Goal: Task Accomplishment & Management: Complete application form

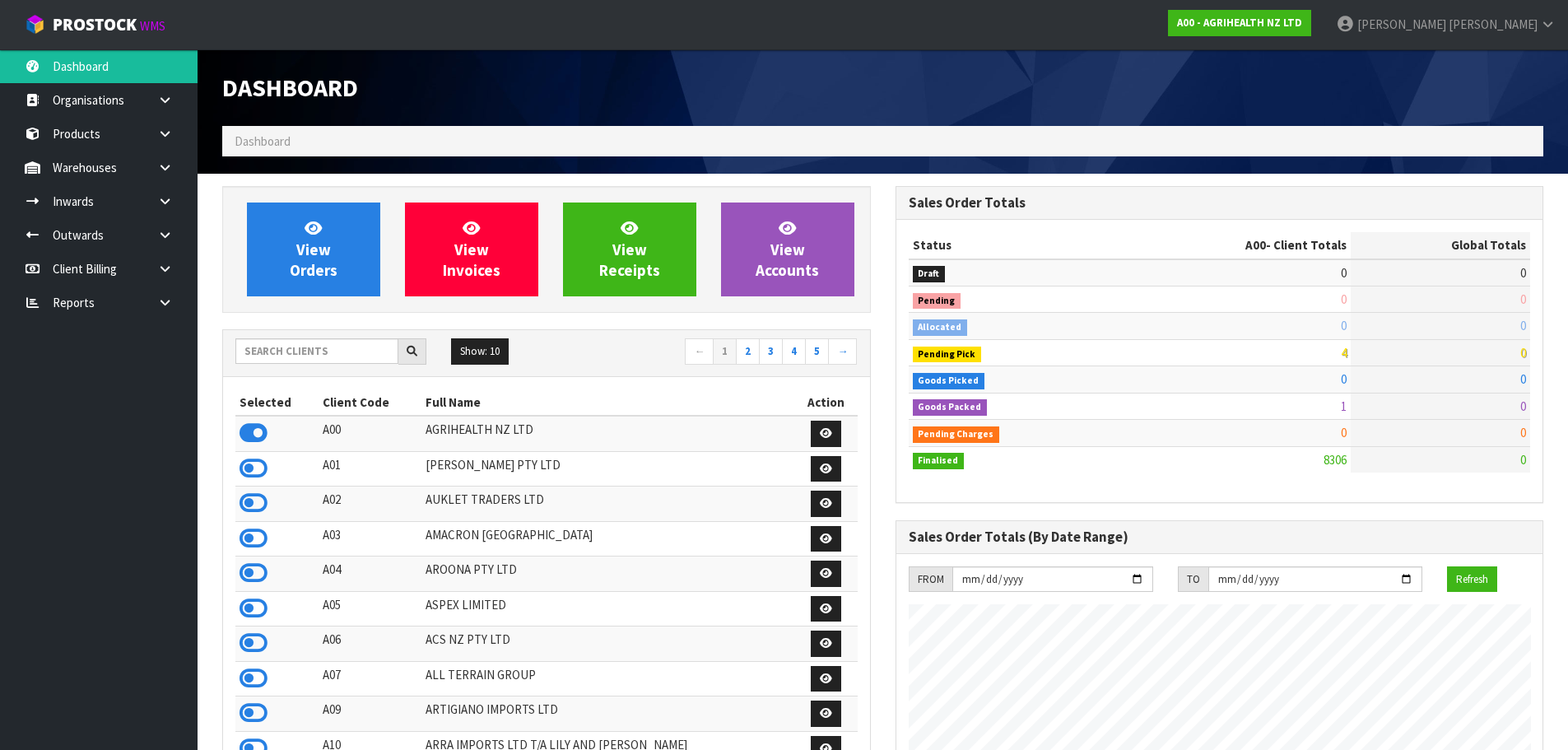
scroll to position [1246, 672]
click at [336, 356] on input "text" at bounding box center [317, 350] width 163 height 26
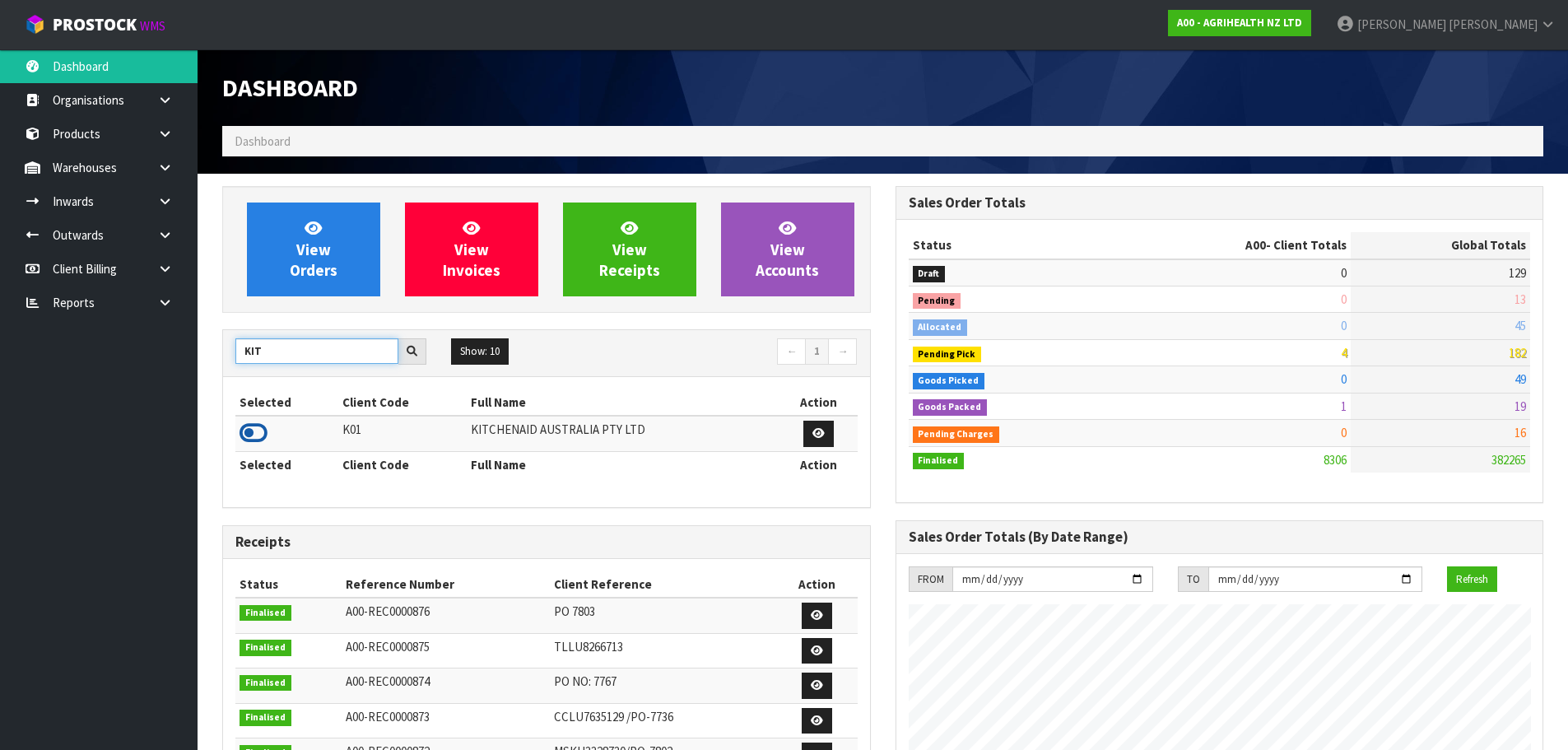
type input "KIT"
click at [244, 429] on icon at bounding box center [253, 433] width 28 height 25
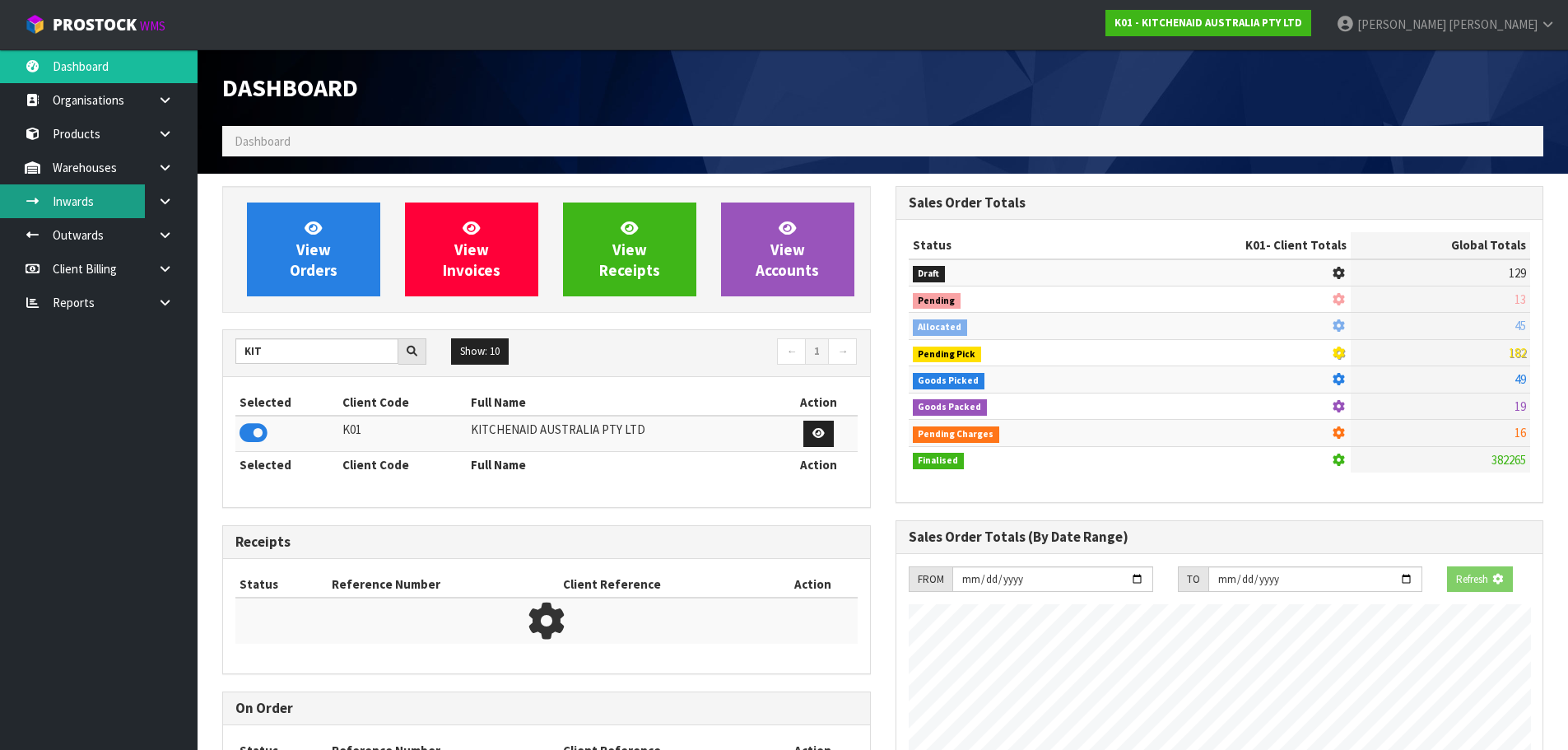
scroll to position [821776, 822261]
click at [166, 170] on icon at bounding box center [165, 167] width 15 height 12
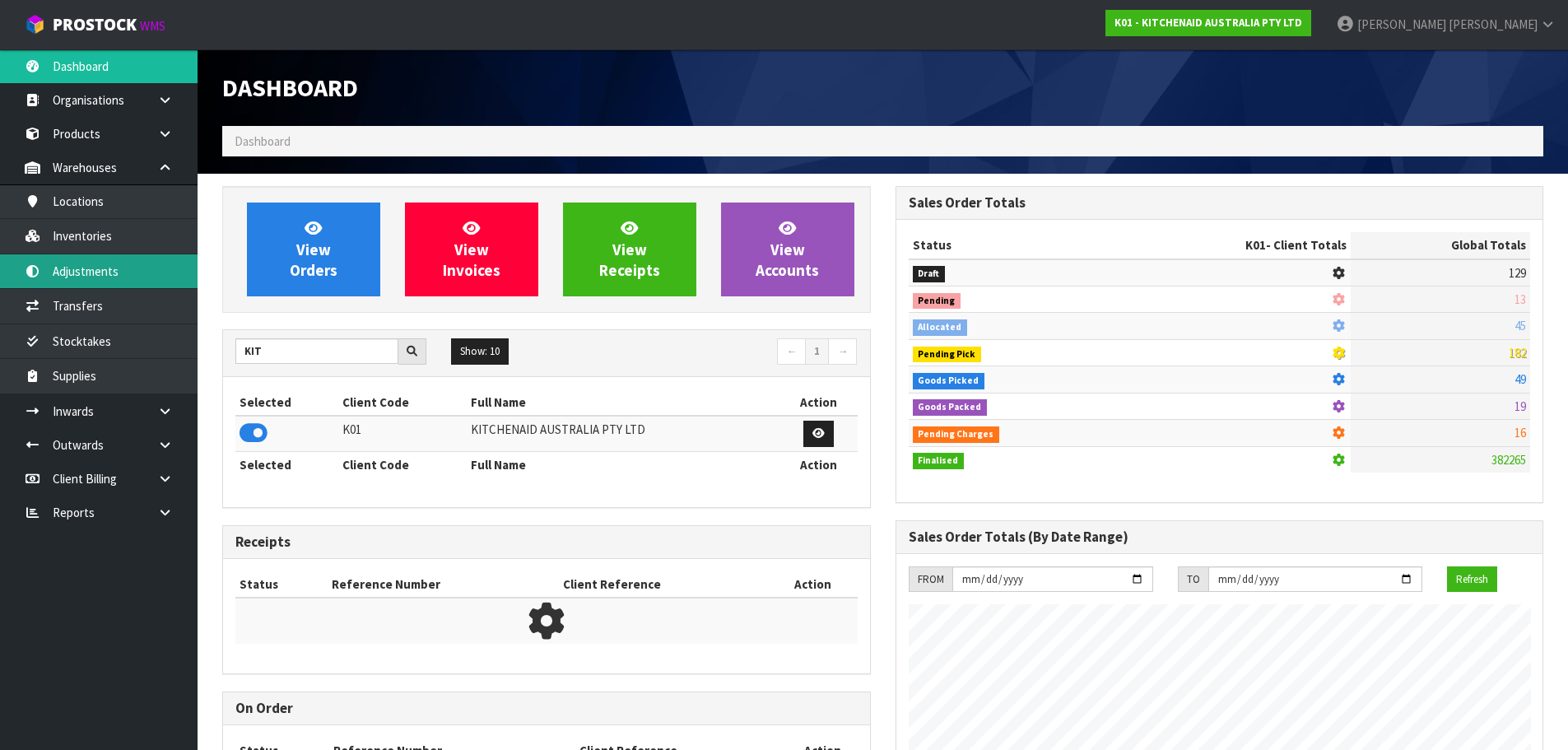
click at [114, 258] on link "Adjustments" at bounding box center [98, 270] width 198 height 33
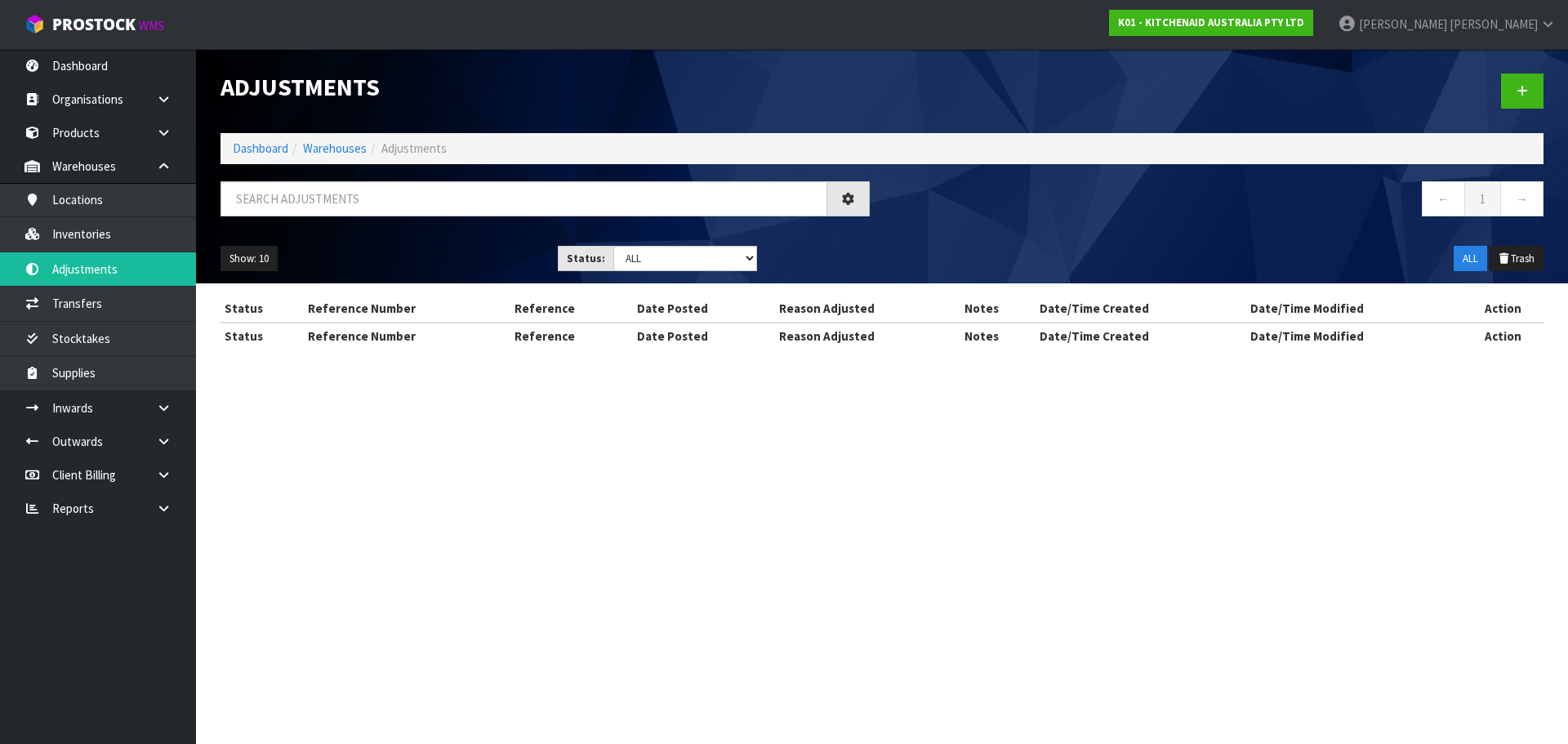
click at [163, 168] on div "Adjustments Dashboard Warehouses Adjustments ← 1 → Show: 10 5 10 25 50 Status: …" at bounding box center [784, 188] width 1568 height 378
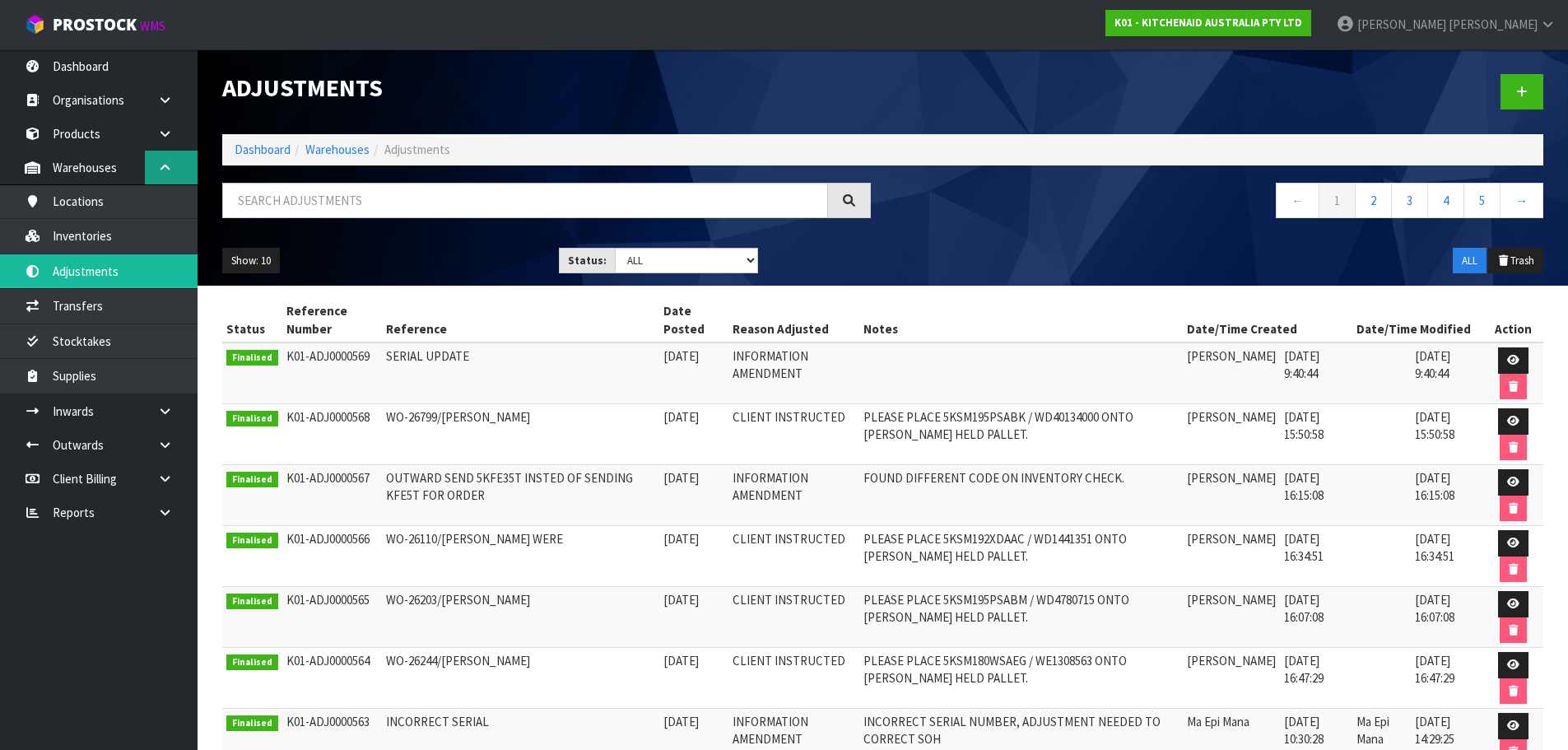
click at [172, 161] on icon at bounding box center [165, 167] width 15 height 12
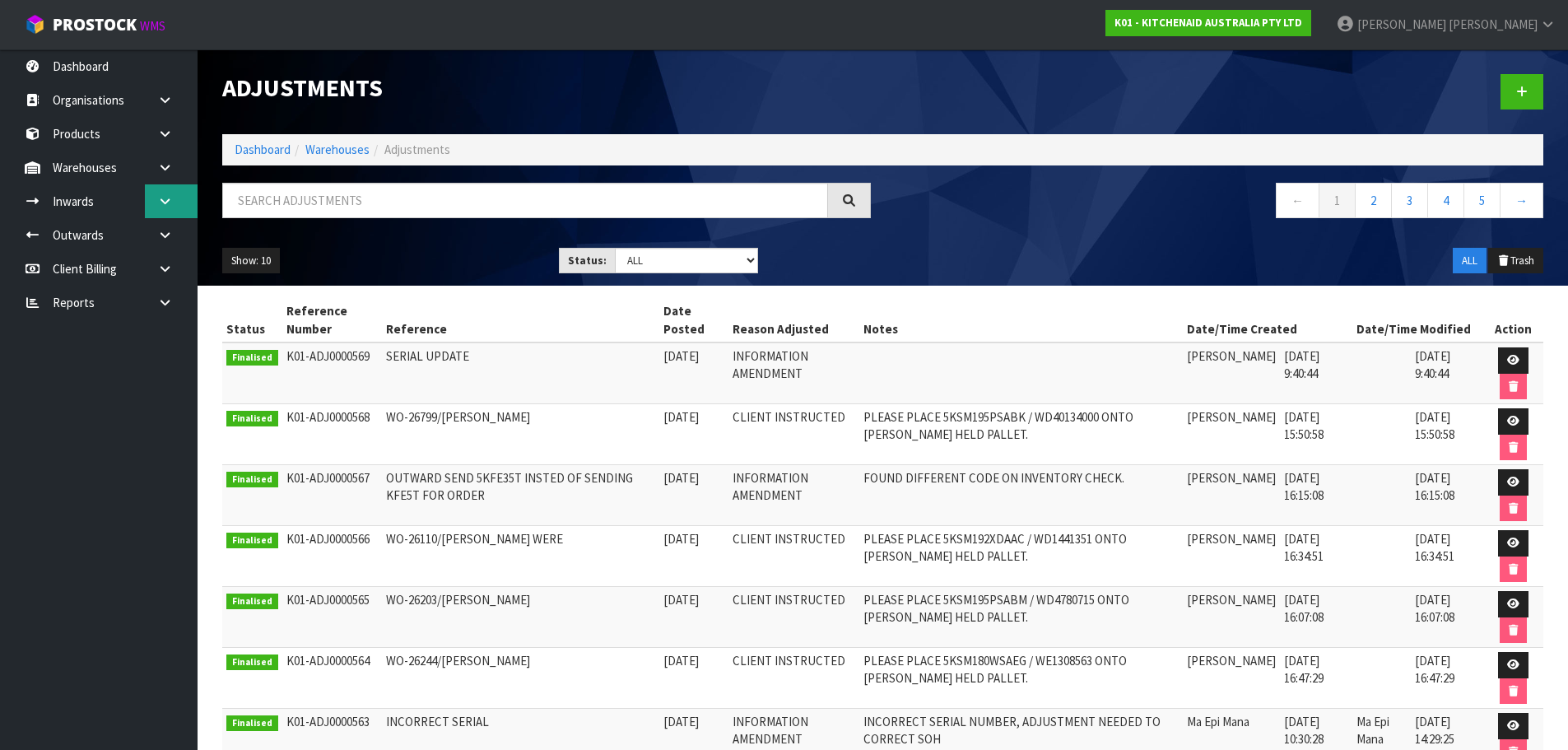
click at [175, 202] on link at bounding box center [171, 200] width 52 height 33
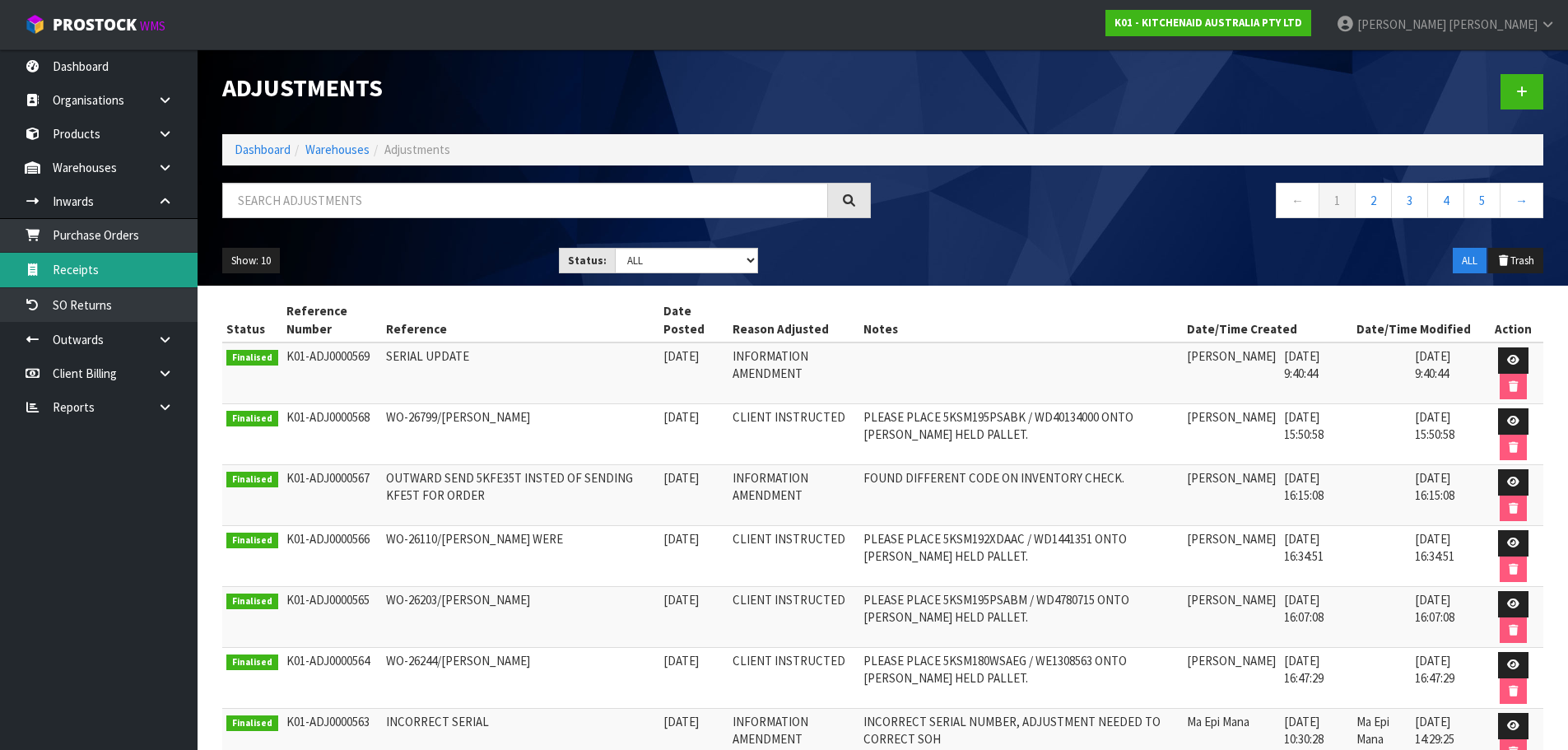
click at [102, 278] on link "Receipts" at bounding box center [98, 269] width 198 height 33
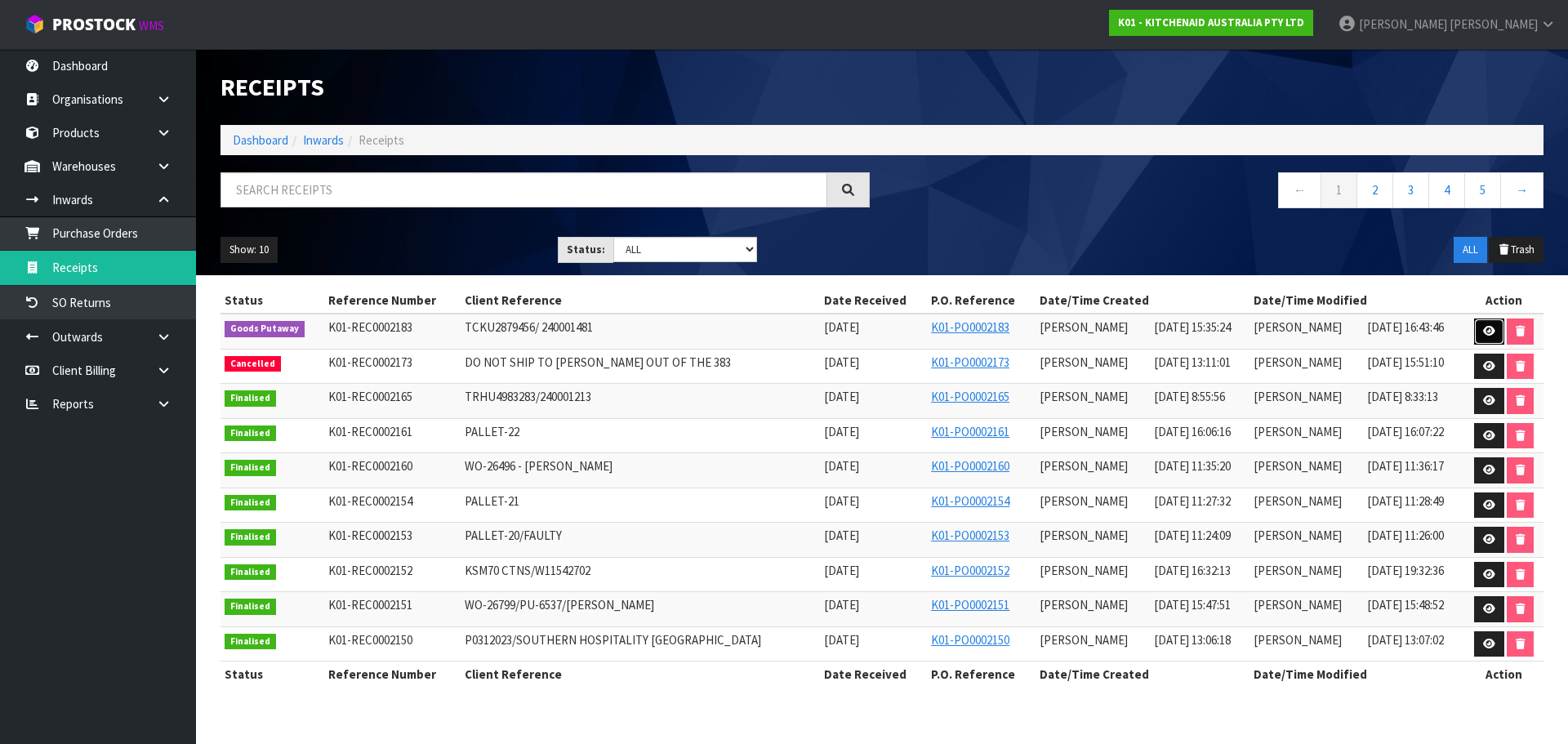
click at [1486, 331] on icon at bounding box center [1488, 330] width 12 height 10
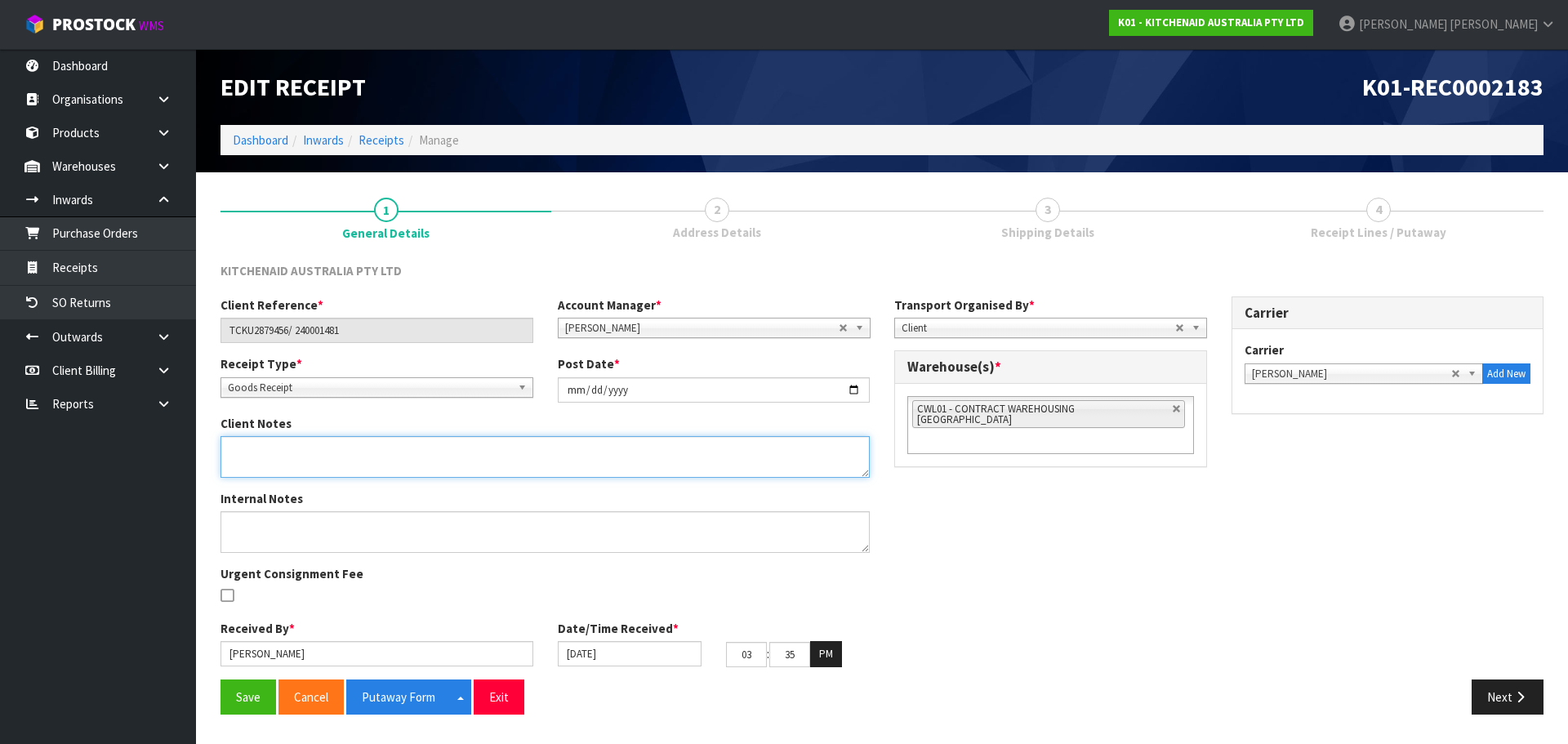
click at [387, 459] on textarea at bounding box center [545, 456] width 650 height 42
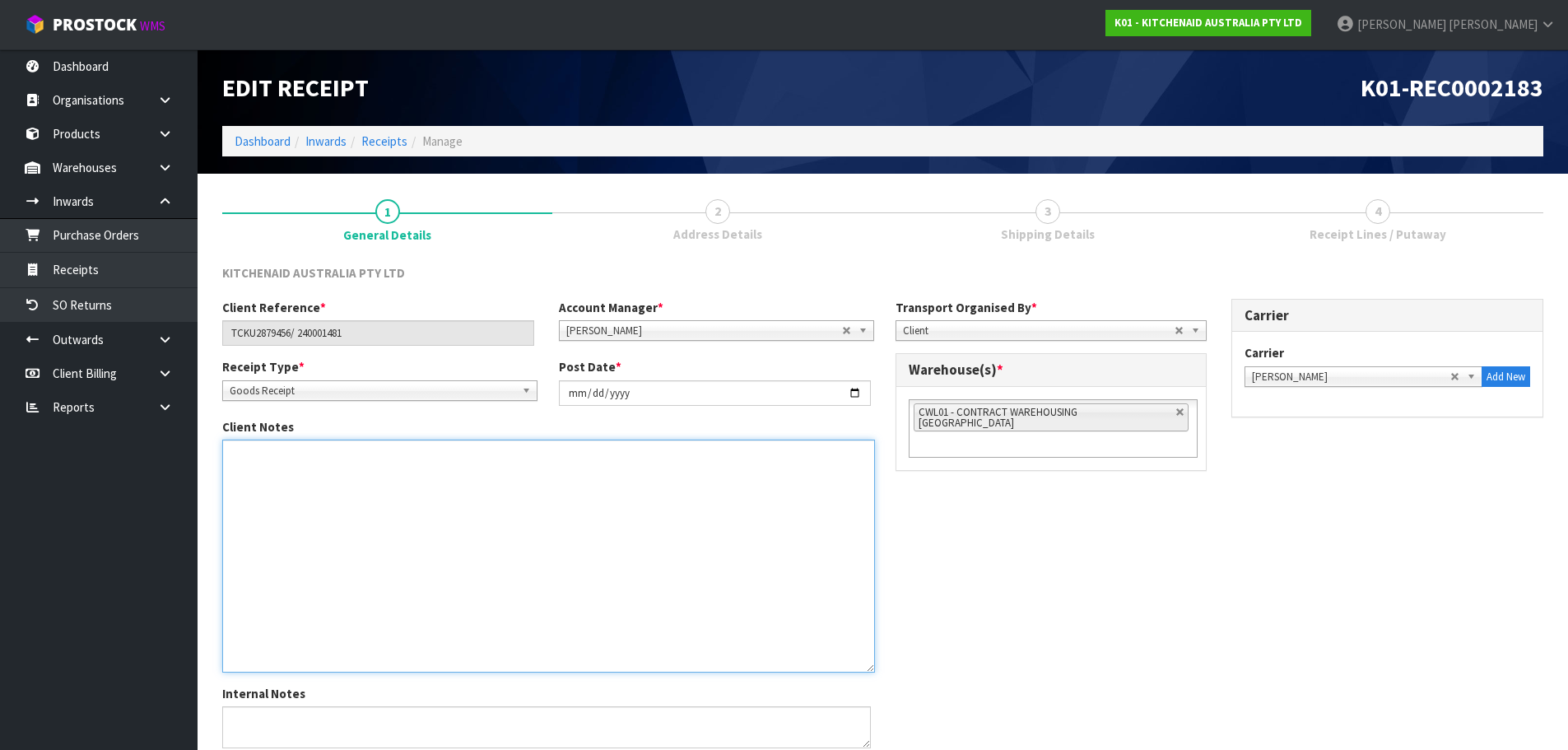
drag, startPoint x: 875, startPoint y: 478, endPoint x: 873, endPoint y: 669, distance: 191.0
click at [873, 669] on textarea at bounding box center [549, 555] width 653 height 233
click at [333, 462] on textarea at bounding box center [549, 555] width 653 height 233
click at [257, 499] on textarea at bounding box center [549, 555] width 653 height 233
paste textarea "5KSM195PSAPL"
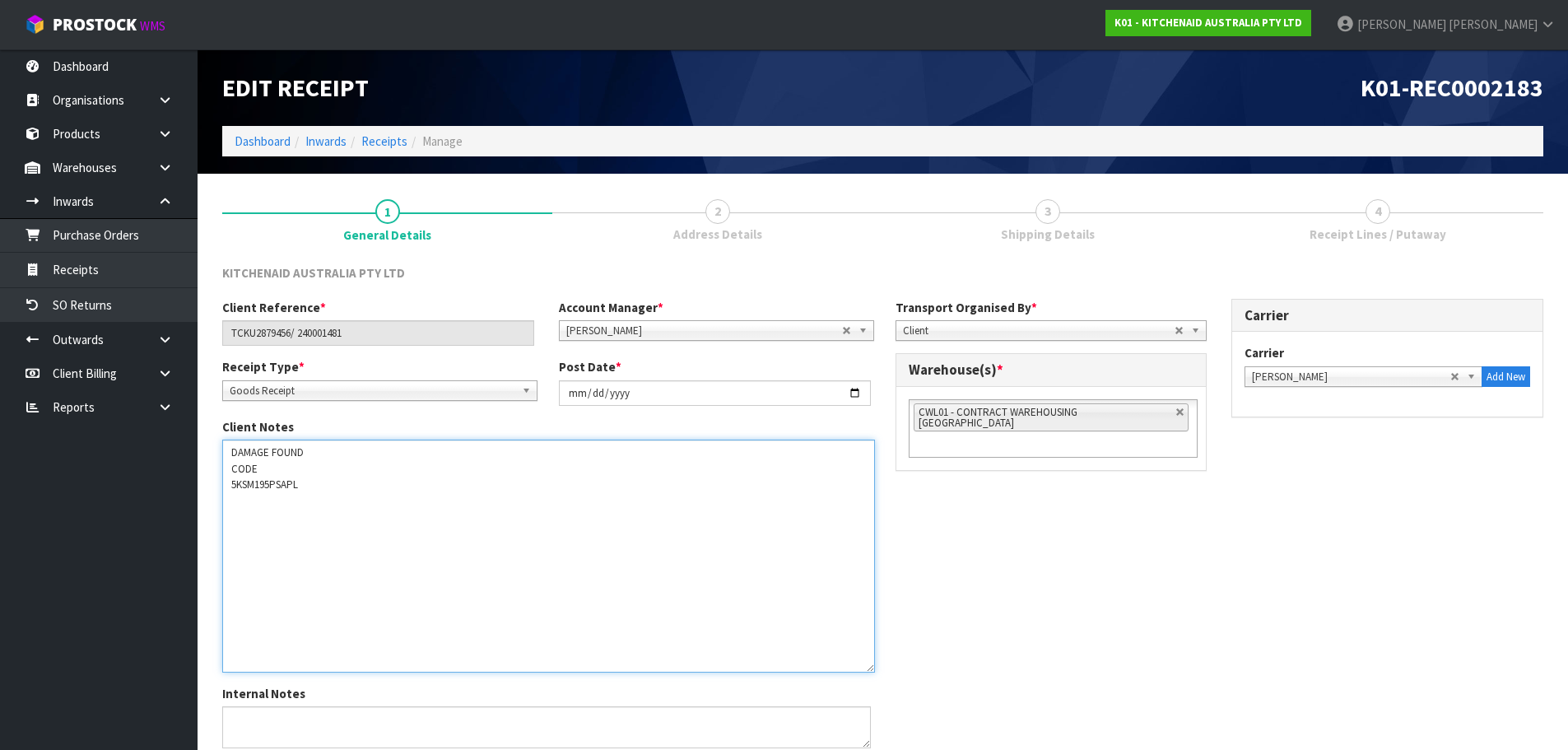
click at [322, 446] on textarea at bounding box center [549, 555] width 653 height 233
drag, startPoint x: 229, startPoint y: 501, endPoint x: 238, endPoint y: 505, distance: 9.8
click at [228, 501] on textarea at bounding box center [549, 555] width 653 height 233
click at [366, 481] on textarea at bounding box center [549, 555] width 653 height 233
click at [290, 510] on textarea at bounding box center [549, 555] width 653 height 233
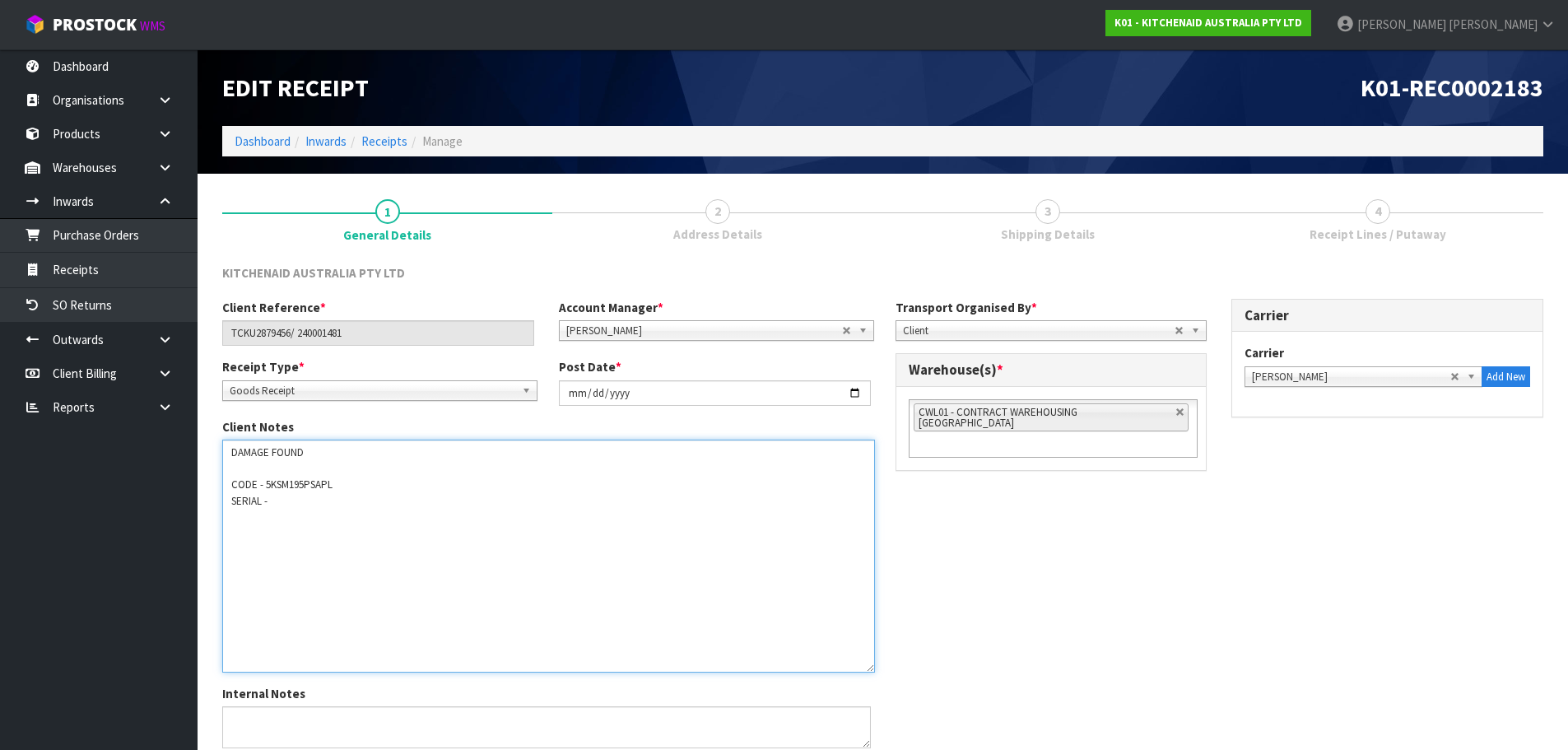
paste textarea "WE1462649"
click at [449, 483] on textarea at bounding box center [549, 555] width 653 height 233
click at [325, 500] on textarea at bounding box center [549, 555] width 653 height 233
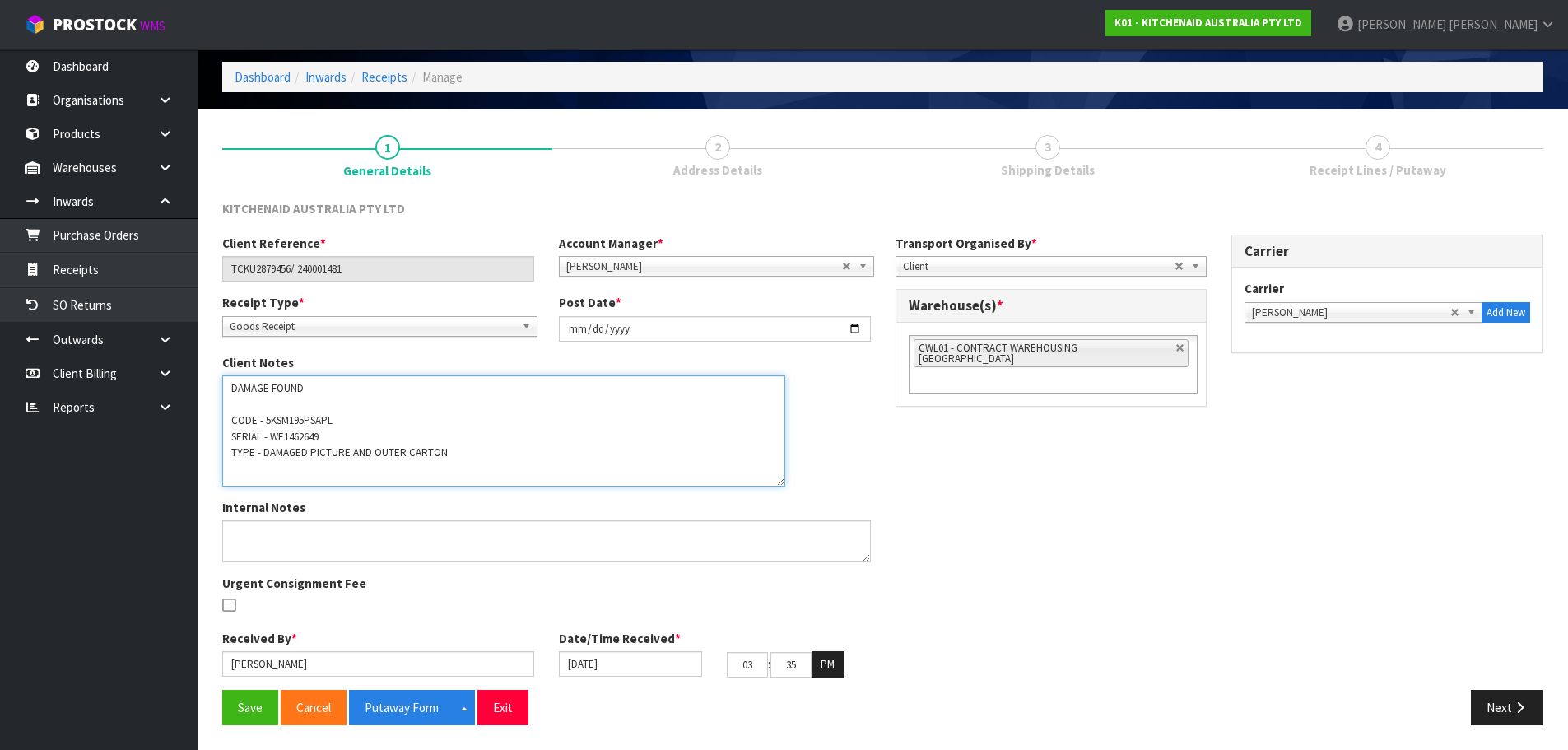
scroll to position [64, 0]
drag, startPoint x: 872, startPoint y: 483, endPoint x: 782, endPoint y: 362, distance: 150.8
click at [782, 362] on div "Client Notes" at bounding box center [546, 420] width 673 height 133
type textarea "DAMAGE FOUND CODE - 5KSM195PSAPL SERIAL - WE1462649 TYPE - DAMAGED PICTURE AND …"
click at [345, 531] on textarea at bounding box center [546, 541] width 648 height 42
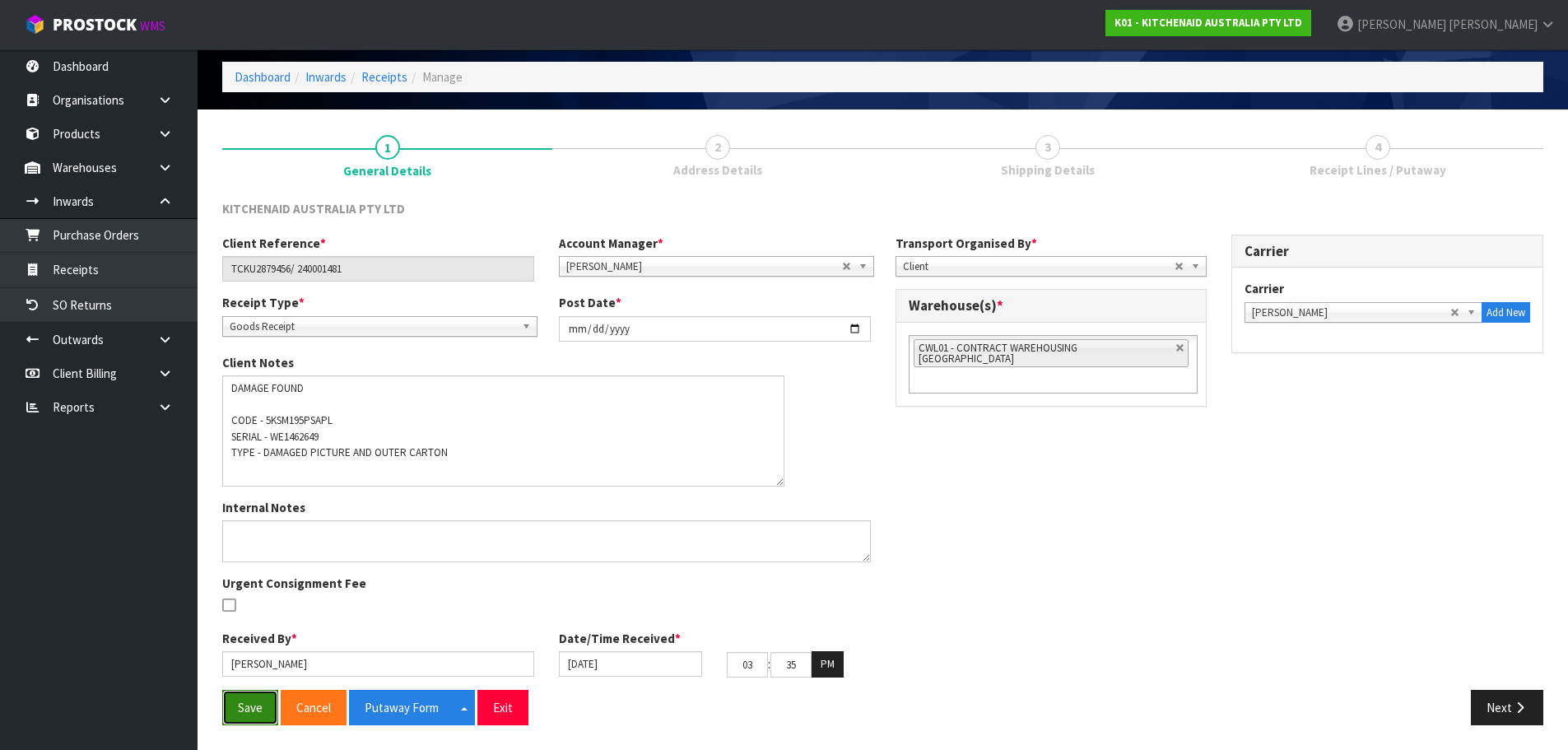
click at [243, 710] on button "Save" at bounding box center [250, 707] width 56 height 35
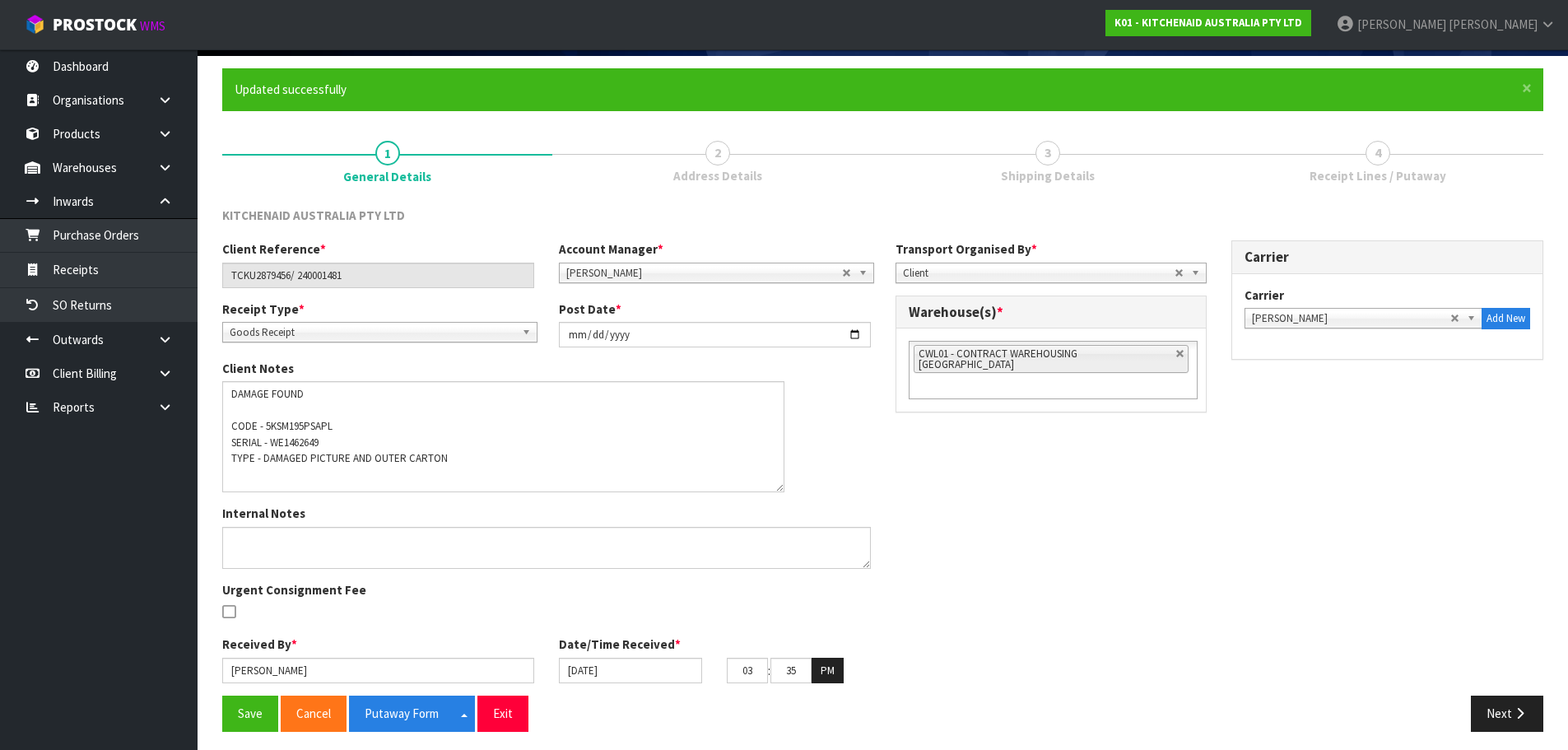
scroll to position [124, 0]
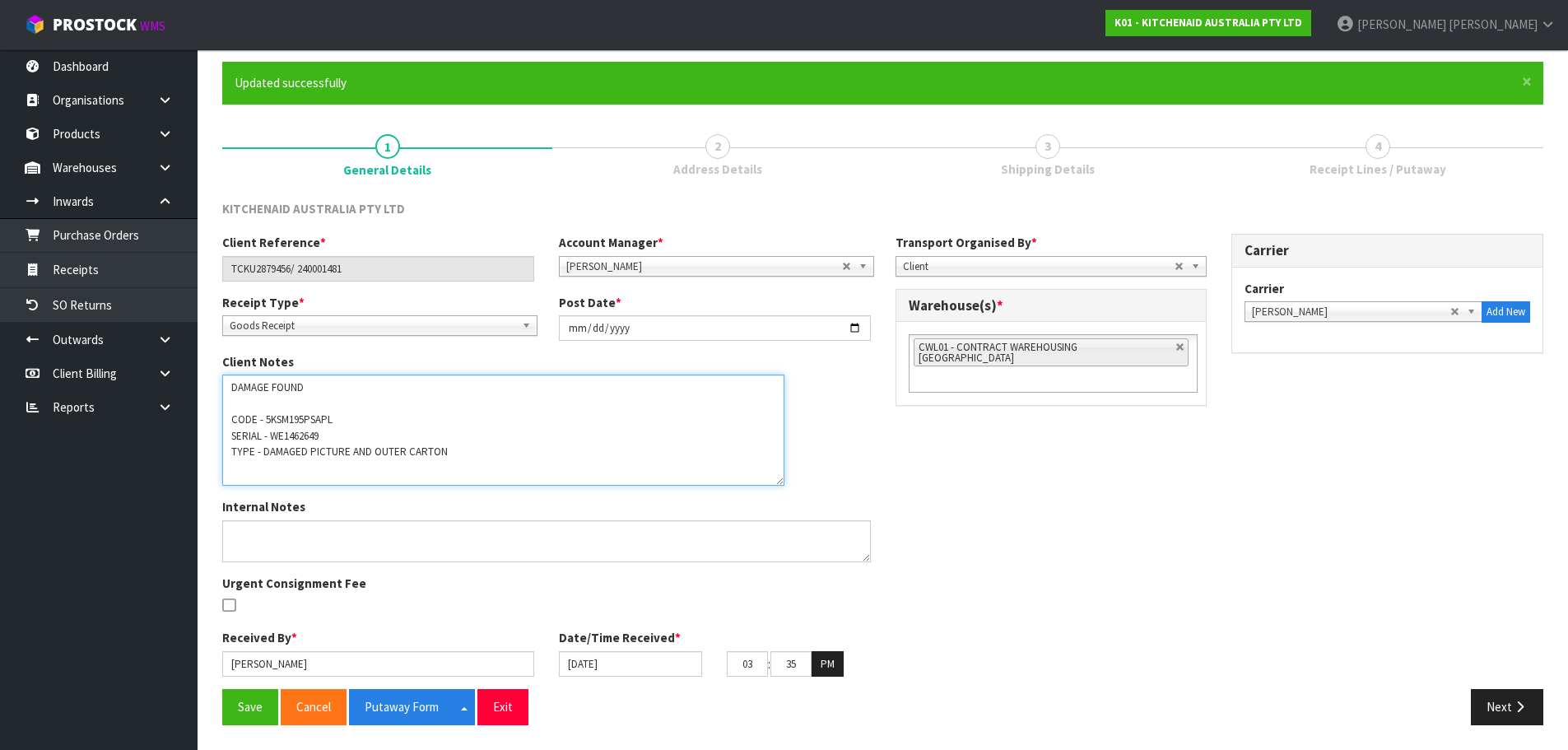
drag, startPoint x: 284, startPoint y: 456, endPoint x: 223, endPoint y: 379, distance: 98.2
click at [223, 379] on textarea at bounding box center [503, 429] width 562 height 111
click at [1014, 463] on div "Client Reference * TCKU2879456/ 240001481 Account Manager * [PERSON_NAME] [PERS…" at bounding box center [883, 461] width 1346 height 455
click at [1496, 700] on button "Next" at bounding box center [1507, 706] width 73 height 35
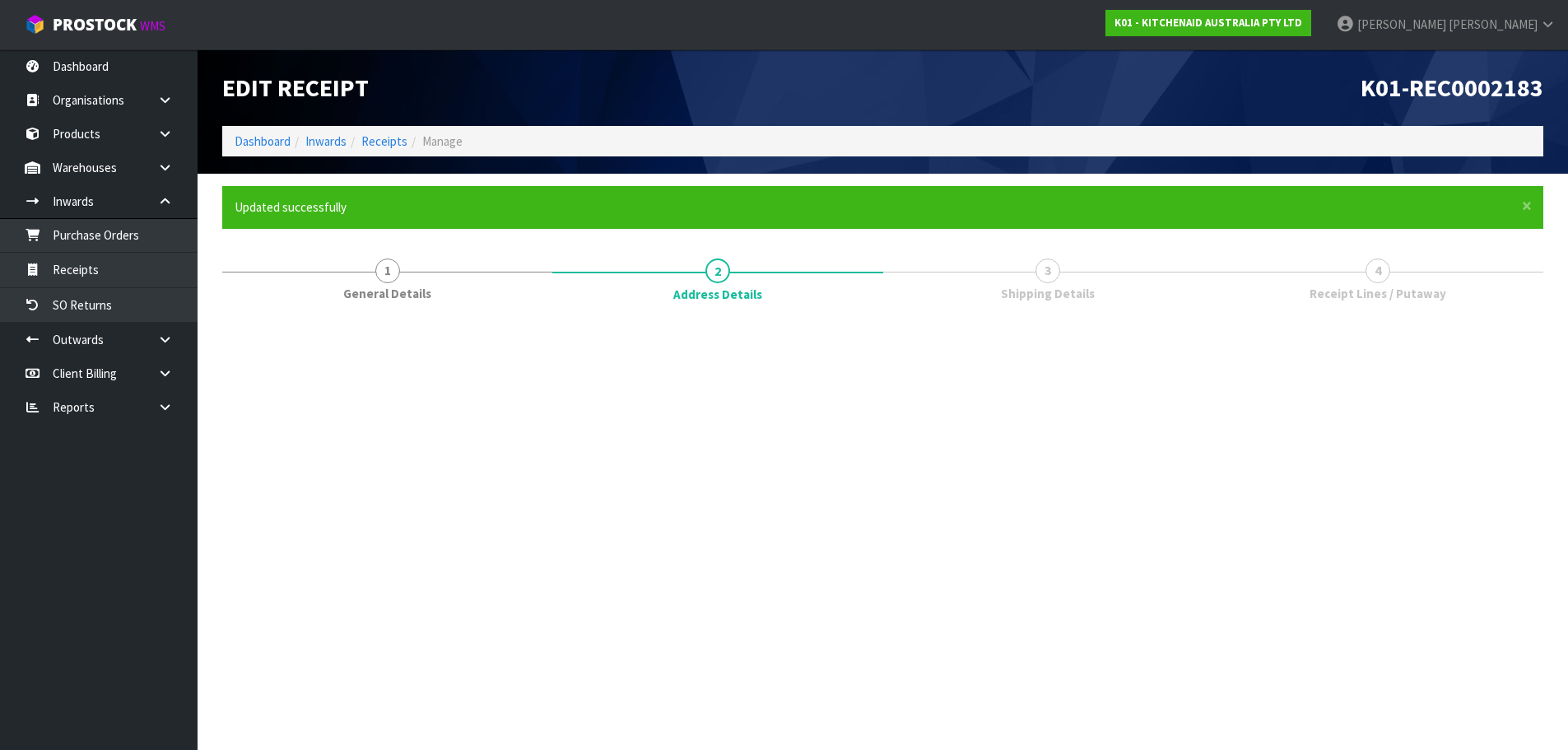
scroll to position [0, 0]
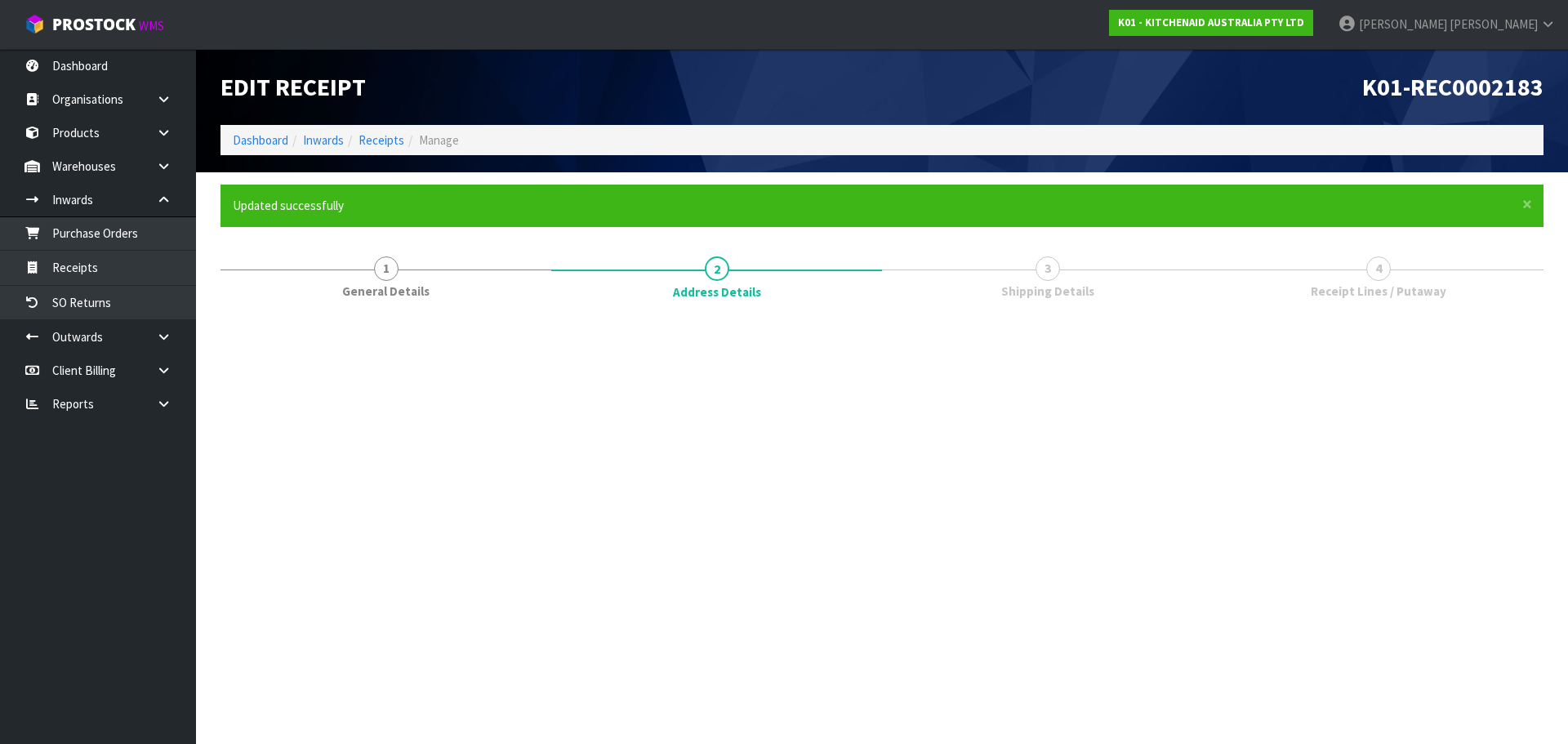
click at [1485, 695] on section "Edit Receipt K01-REC0002183 Dashboard Inwards Receipts Manage × Close Updated s…" at bounding box center [784, 372] width 1568 height 744
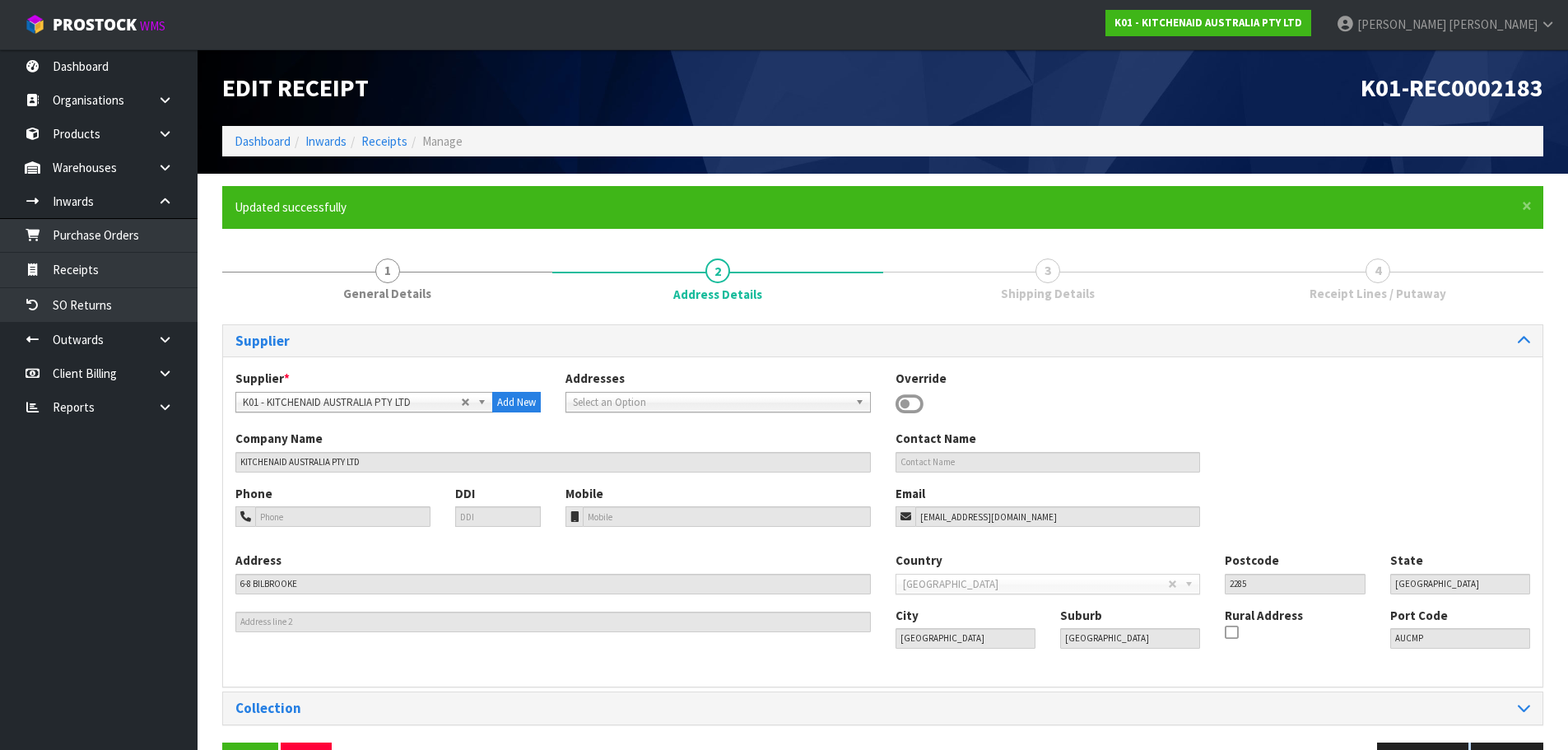
click at [1496, 700] on section "Edit Receipt K01-REC0002183 Dashboard Inwards Receipts Manage × Close Updated s…" at bounding box center [784, 375] width 1568 height 750
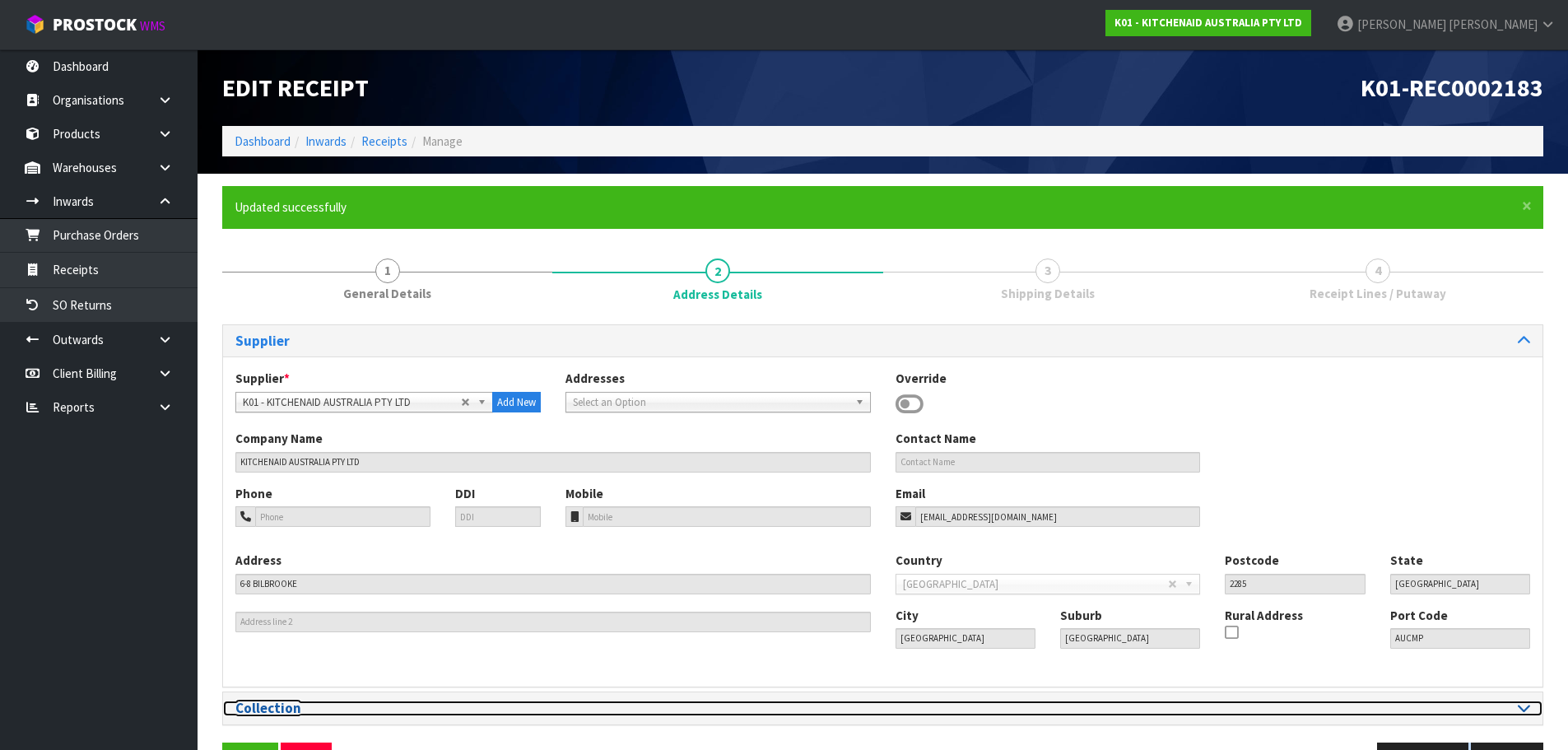
click at [1496, 700] on div at bounding box center [1213, 708] width 636 height 15
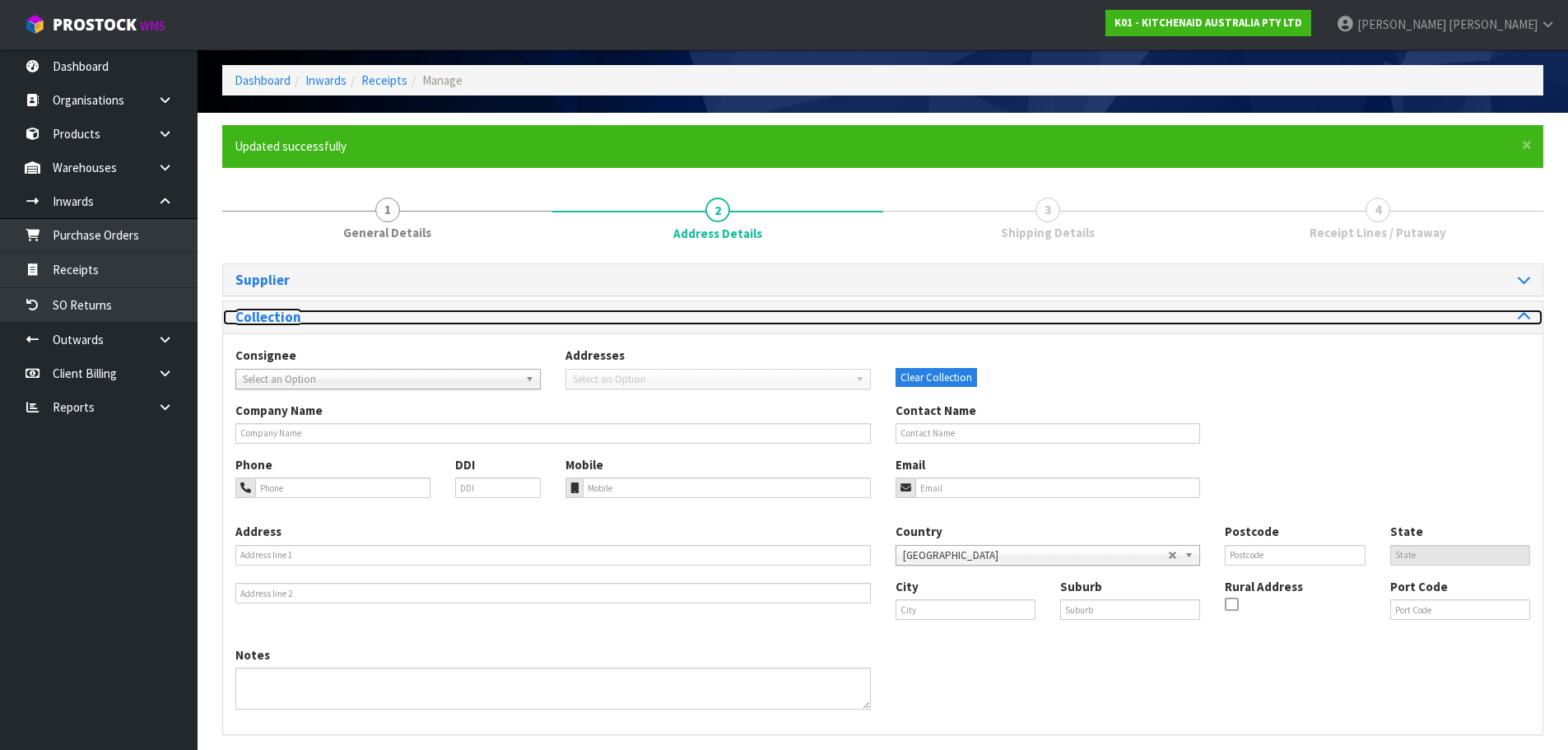
scroll to position [124, 0]
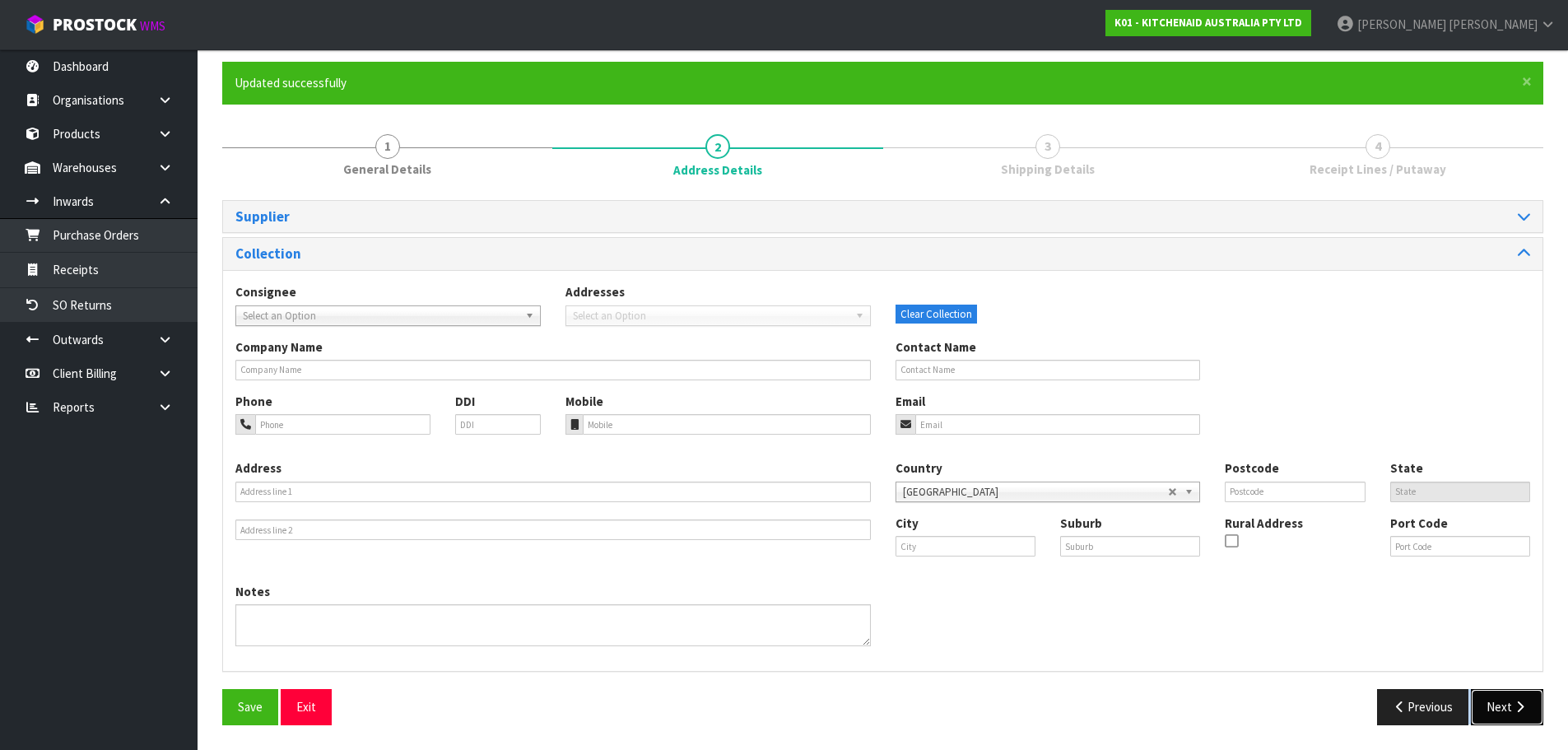
click at [1511, 708] on button "Next" at bounding box center [1507, 706] width 73 height 35
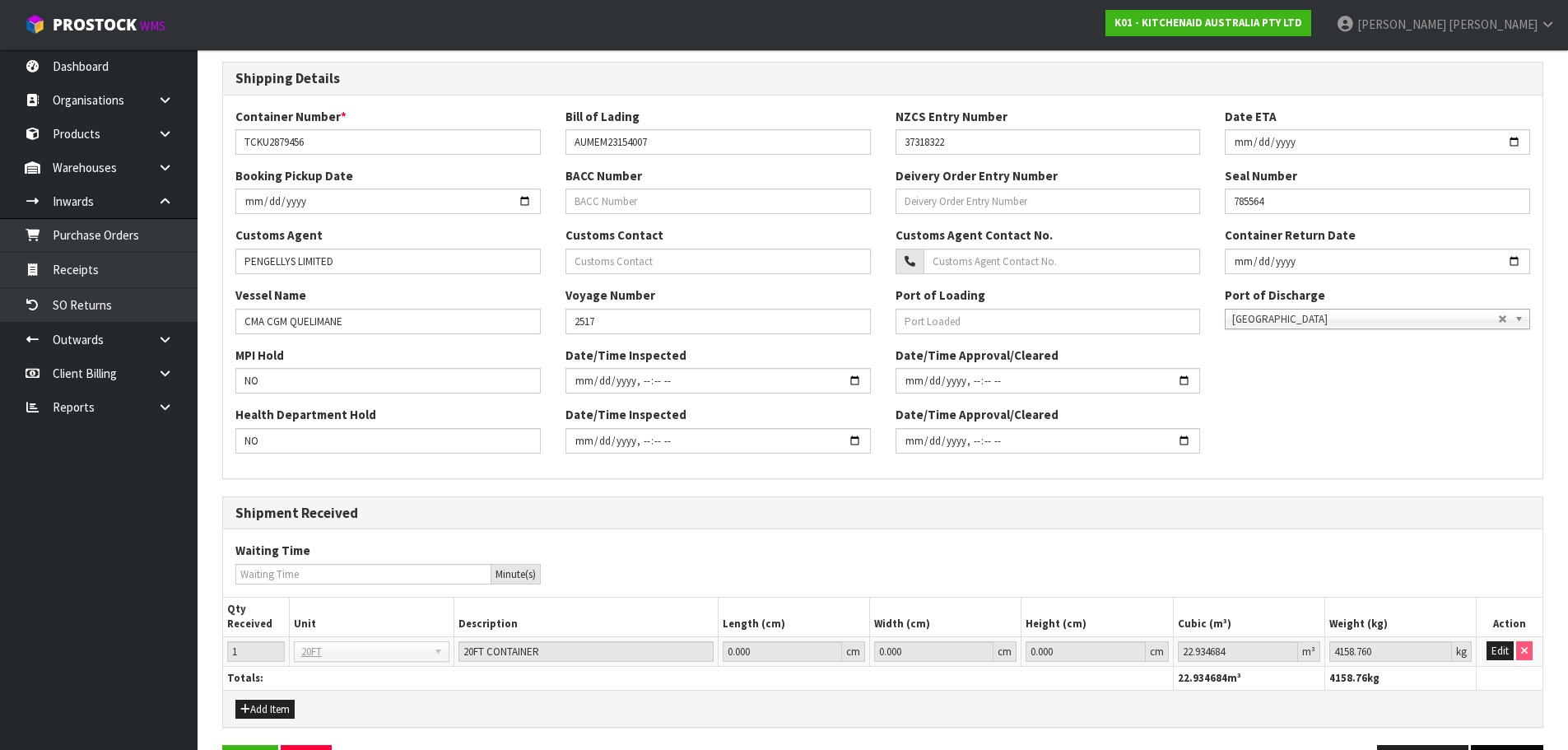
scroll to position [454, 0]
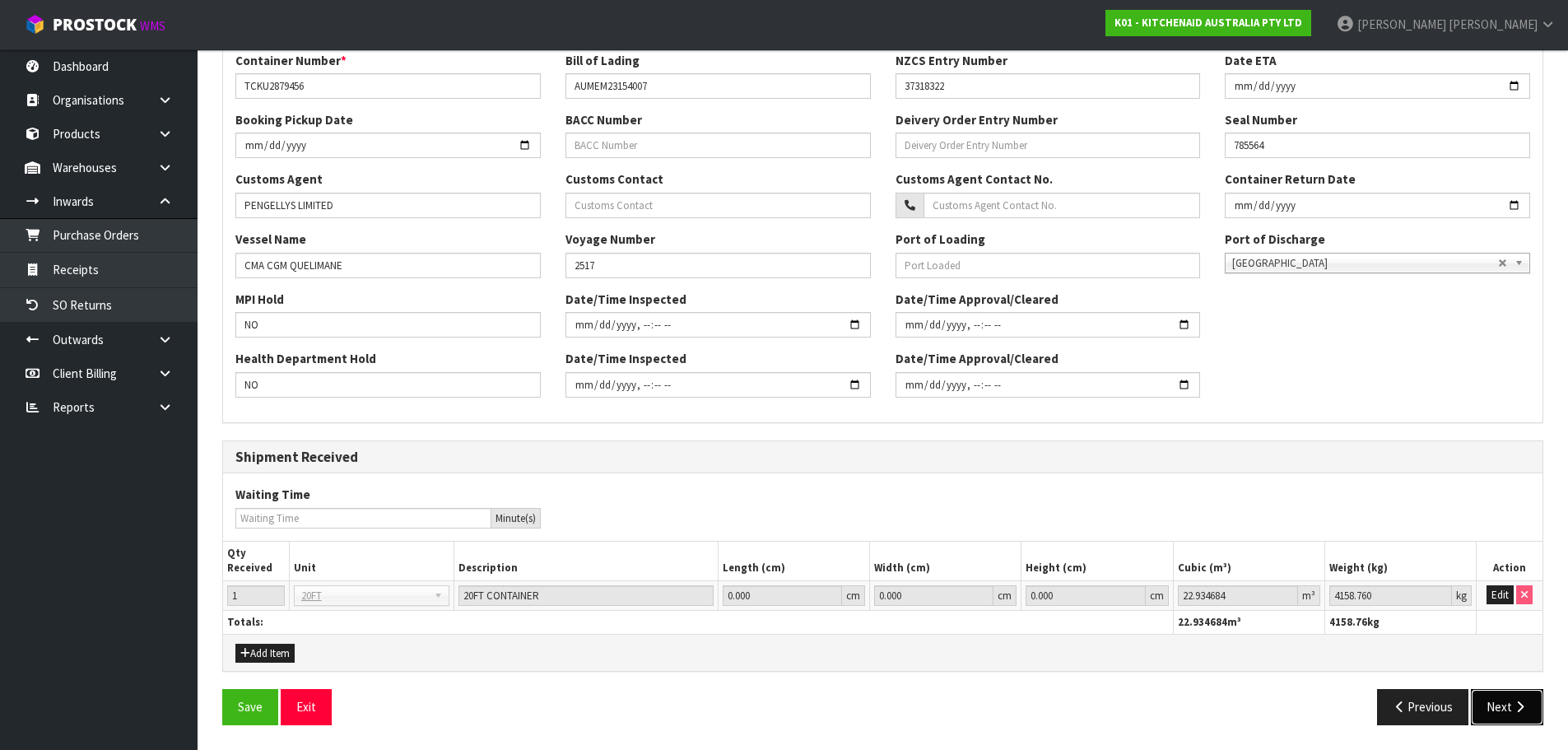
click at [1509, 715] on button "Next" at bounding box center [1507, 706] width 73 height 35
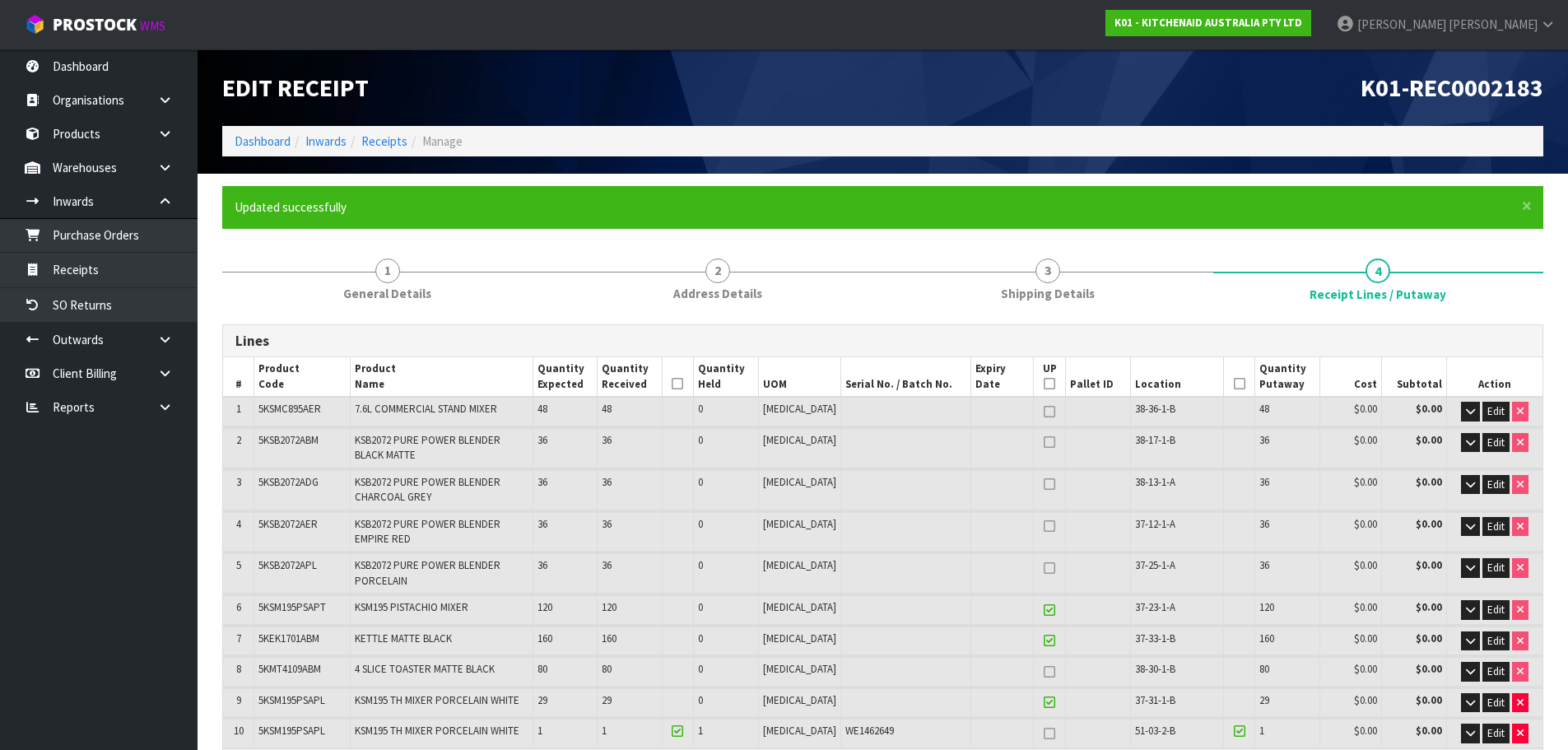
scroll to position [445, 0]
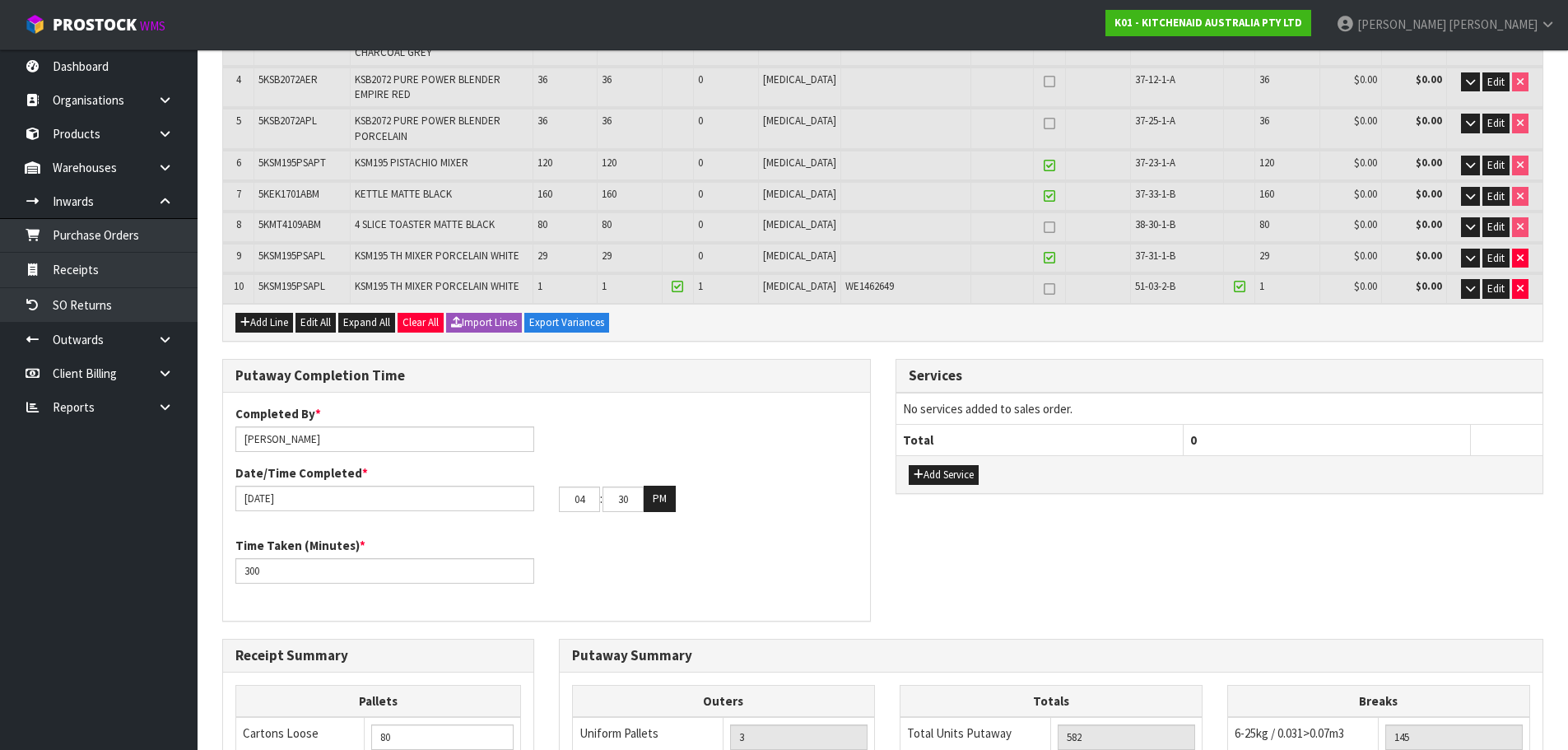
click at [457, 283] on span "KSM195 TH MIXER PORCELAIN WHITE" at bounding box center [437, 285] width 164 height 14
copy tr "KSM195 TH MIXER PORCELAIN WHITE"
drag, startPoint x: 388, startPoint y: 443, endPoint x: 274, endPoint y: 449, distance: 114.2
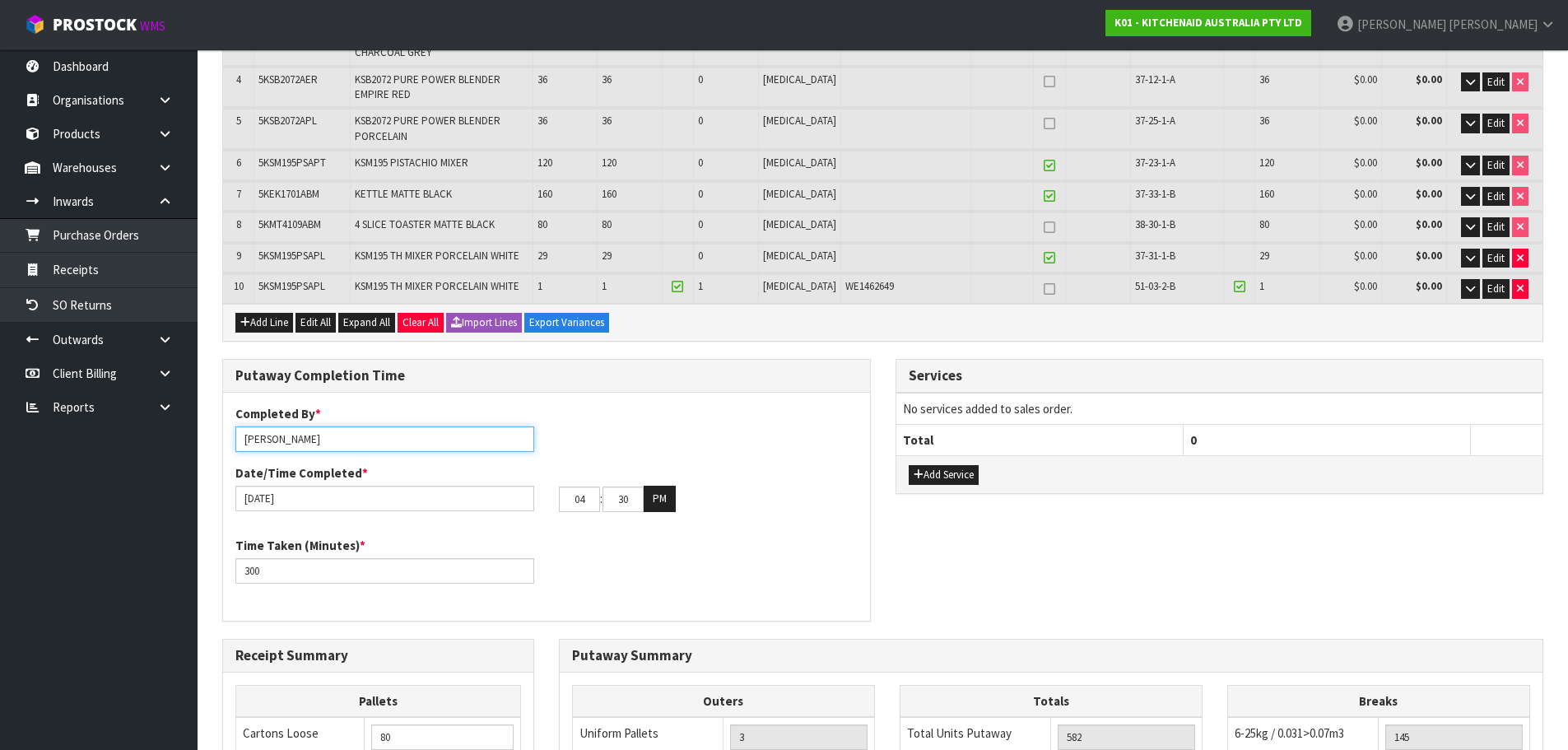
click at [274, 449] on input "[PERSON_NAME]" at bounding box center [385, 439] width 299 height 26
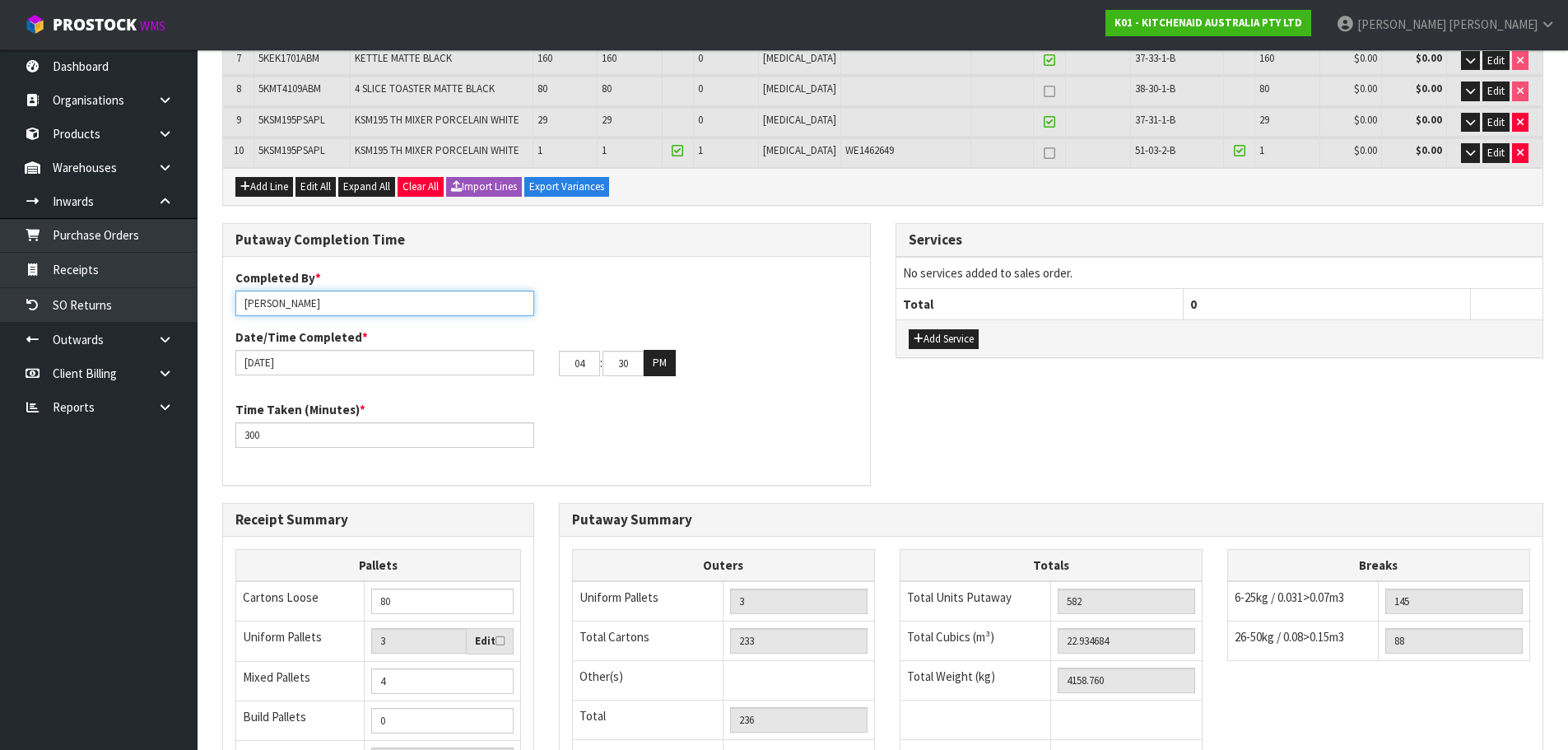
scroll to position [797, 0]
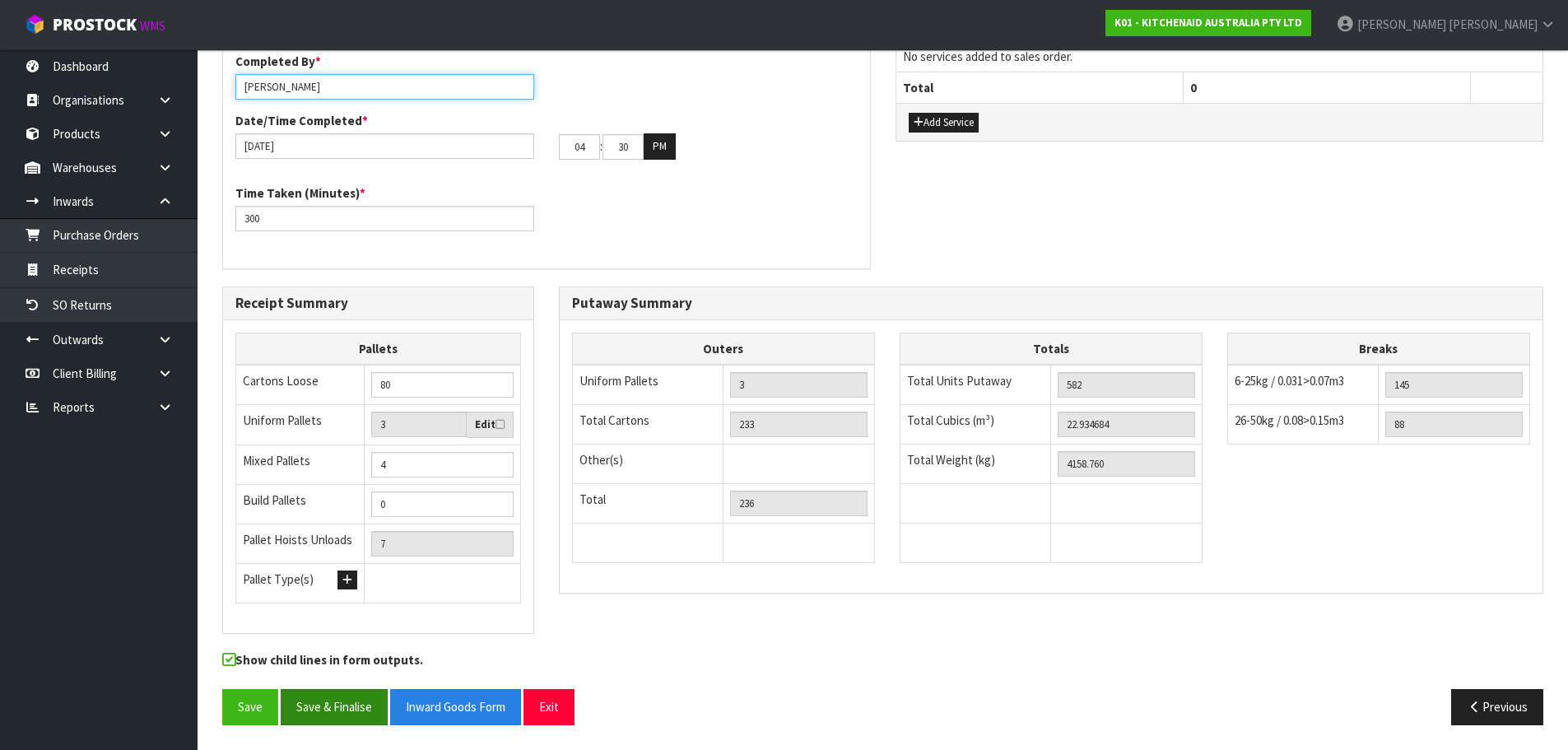
type input "[PERSON_NAME]"
click at [366, 702] on button "Save & Finalise" at bounding box center [334, 706] width 107 height 35
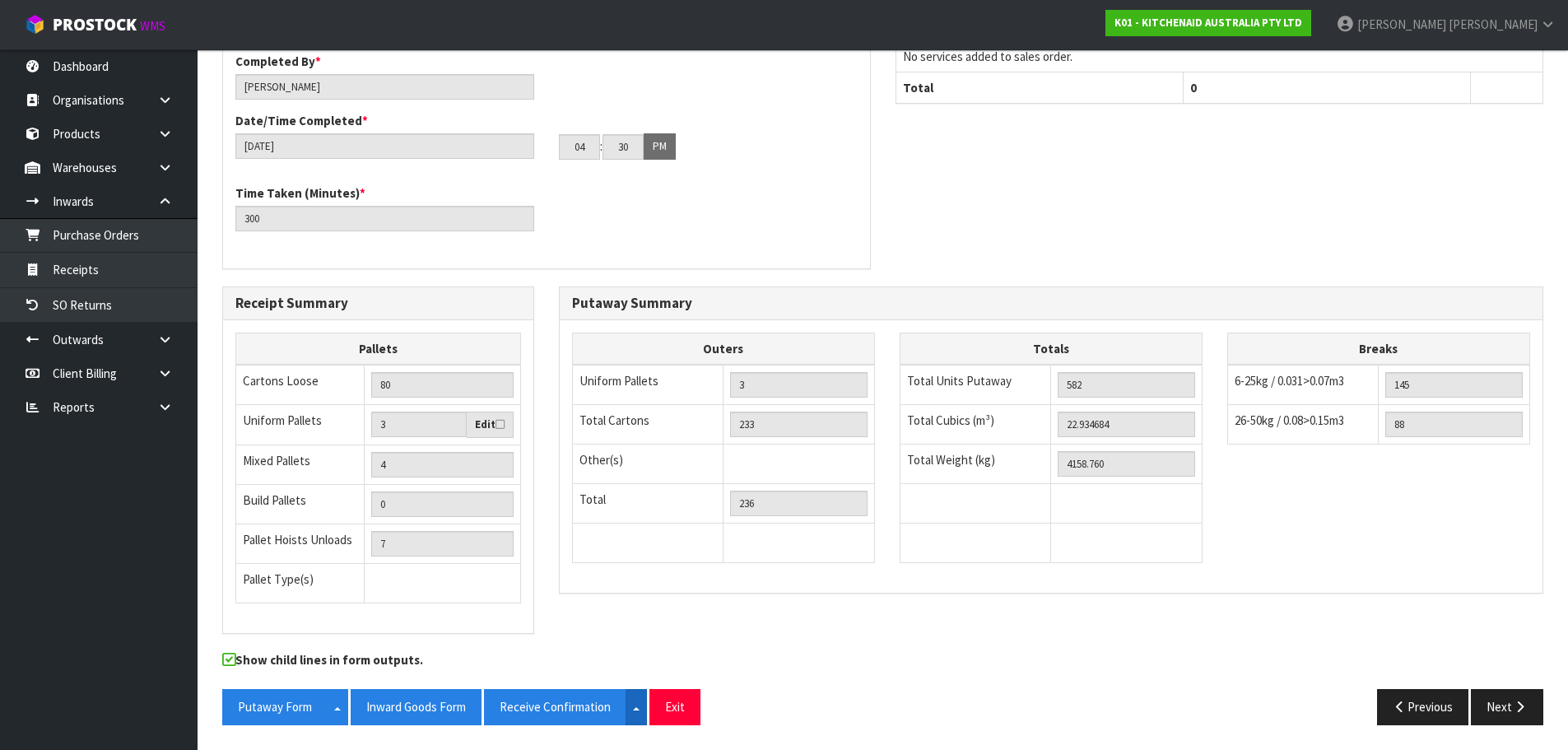
drag, startPoint x: 636, startPoint y: 707, endPoint x: 639, endPoint y: 690, distance: 17.3
click at [636, 707] on span "button" at bounding box center [636, 708] width 7 height 3
click at [555, 672] on link "CSV FORMAT" at bounding box center [550, 671] width 130 height 22
click at [1223, 135] on div "Putaway Completion Time Completed By * [PERSON_NAME] Date/Time Completed * [DAT…" at bounding box center [883, 146] width 1346 height 280
click at [430, 708] on button "Inward Goods Form" at bounding box center [415, 706] width 131 height 35
